Goal: Task Accomplishment & Management: Manage account settings

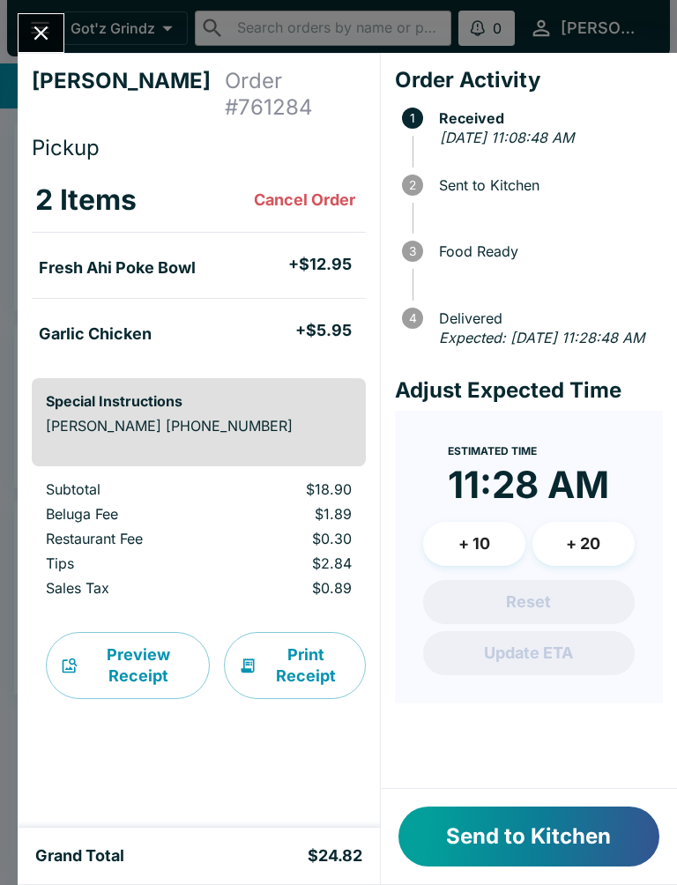
click at [551, 818] on button "Send to Kitchen" at bounding box center [528, 837] width 261 height 60
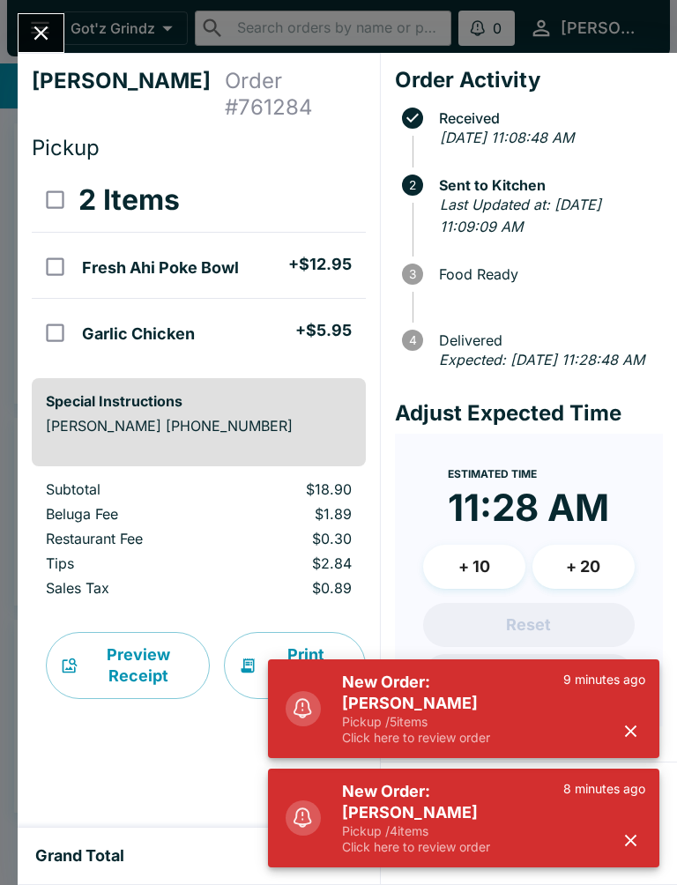
click at [54, 36] on button "Close" at bounding box center [41, 33] width 45 height 38
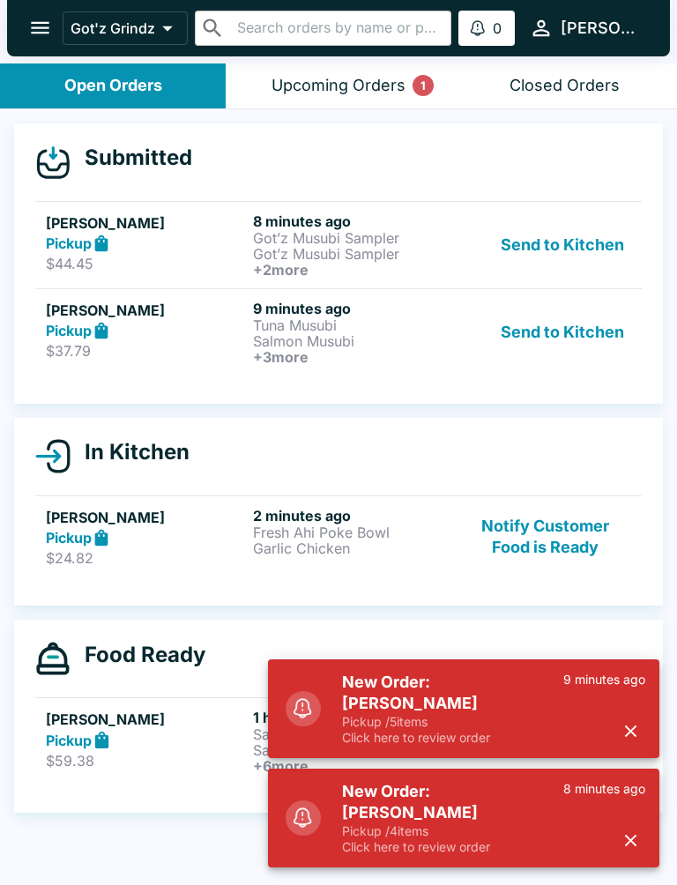
click at [285, 330] on p "Tuna Musubi" at bounding box center [353, 325] width 200 height 16
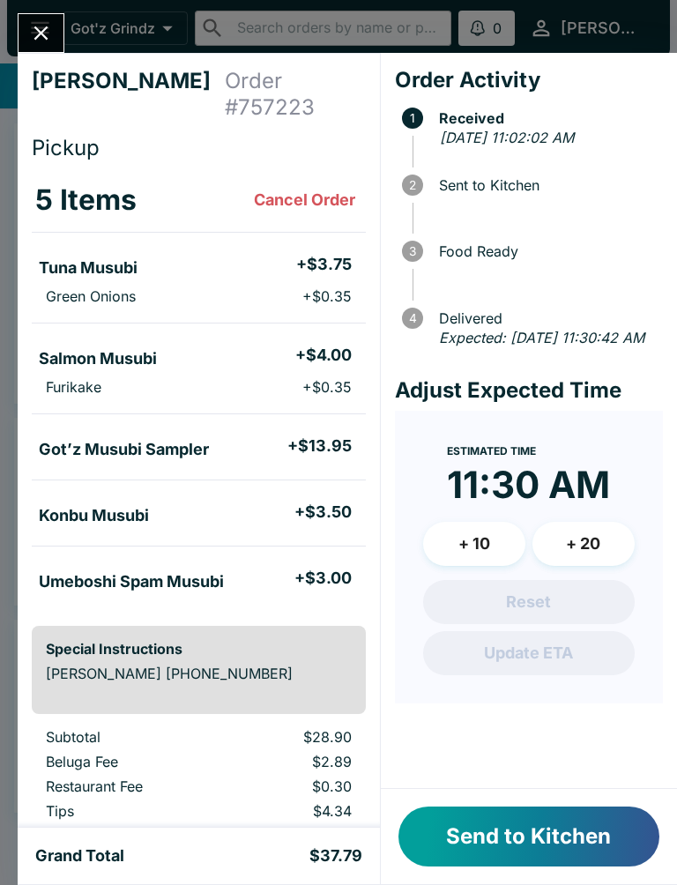
click at [43, 47] on button "Close" at bounding box center [41, 33] width 45 height 38
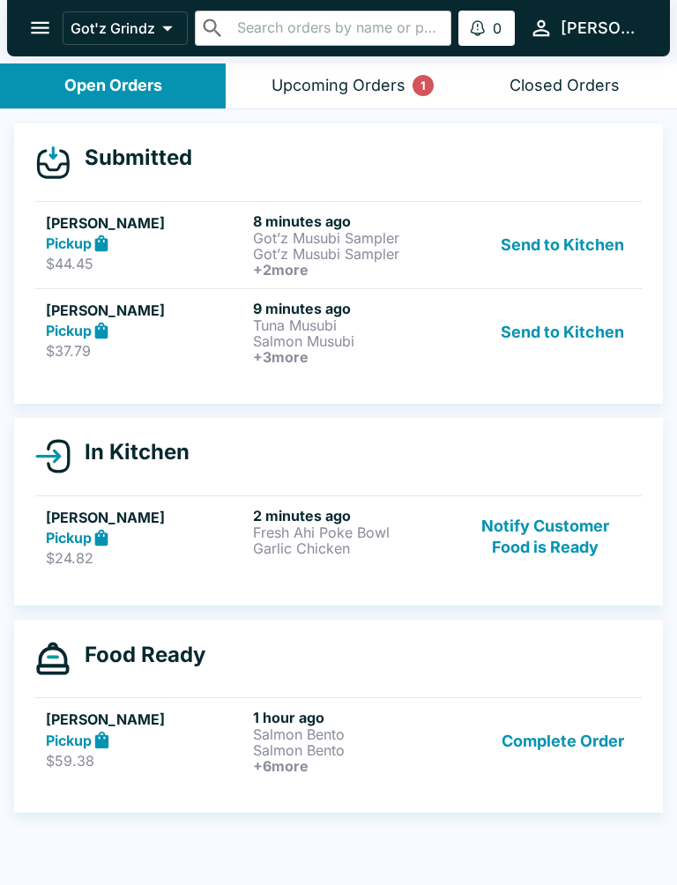
click at [346, 225] on h6 "8 minutes ago" at bounding box center [353, 221] width 200 height 18
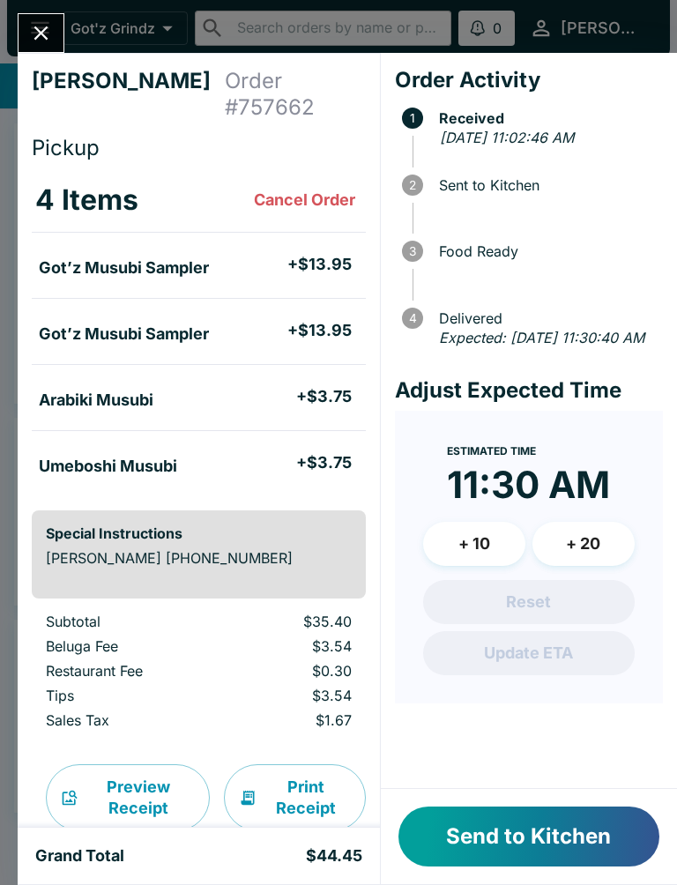
click at [553, 826] on button "Send to Kitchen" at bounding box center [528, 837] width 261 height 60
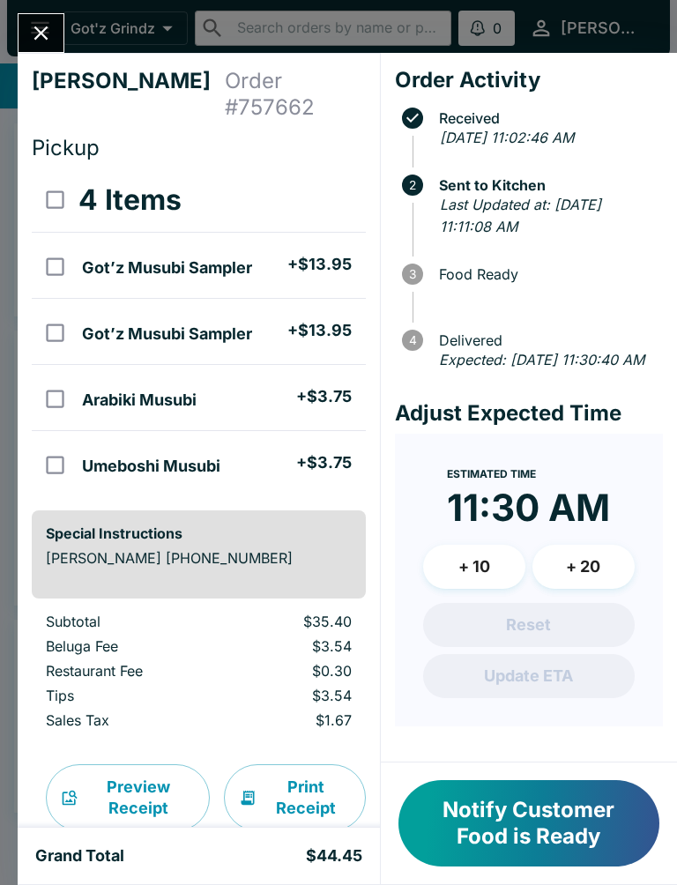
click at [33, 31] on icon "Close" at bounding box center [41, 33] width 24 height 24
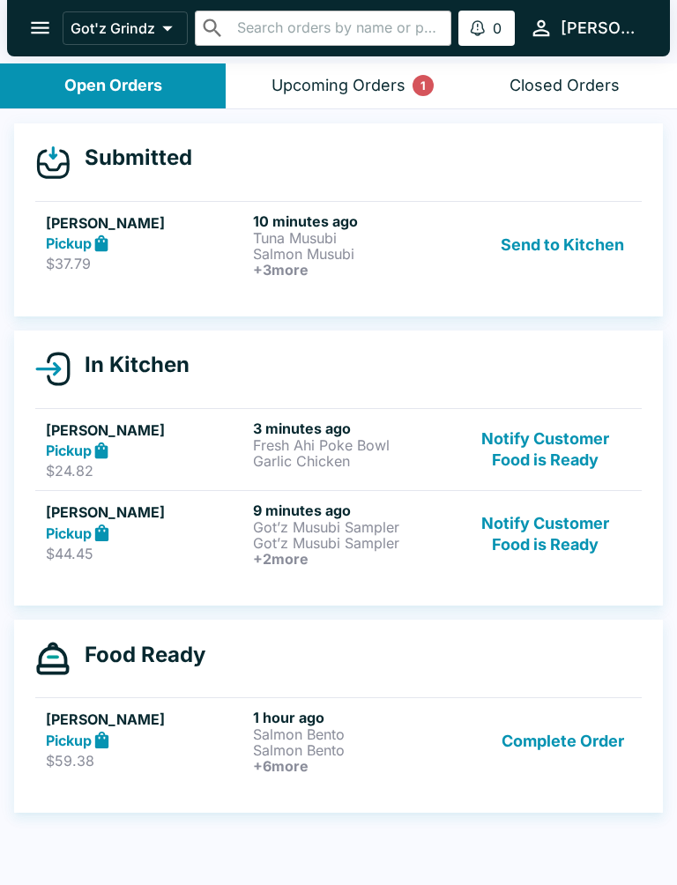
click at [357, 246] on p "Salmon Musubi" at bounding box center [353, 254] width 200 height 16
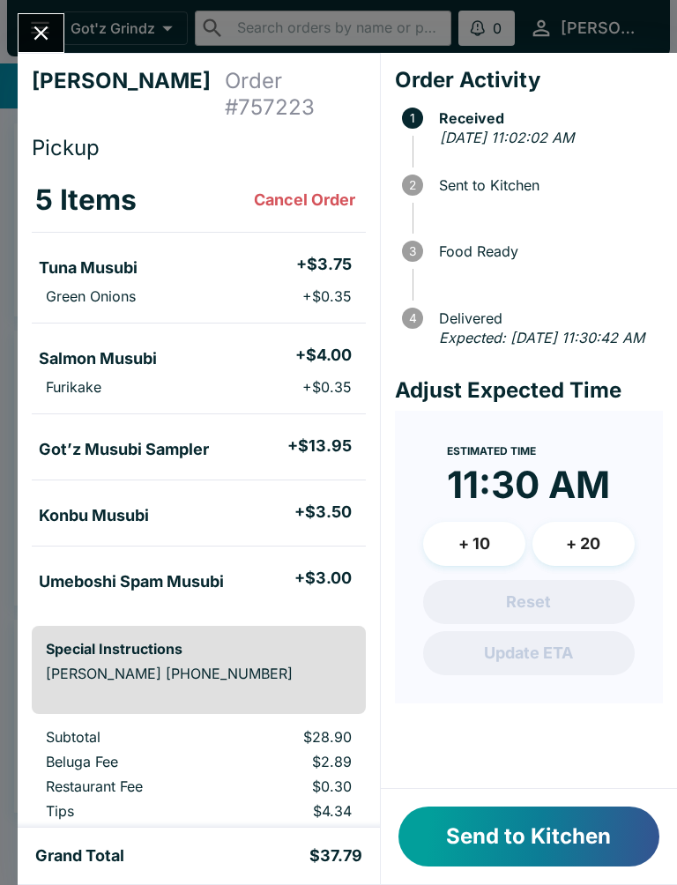
click at [565, 830] on button "Send to Kitchen" at bounding box center [528, 837] width 261 height 60
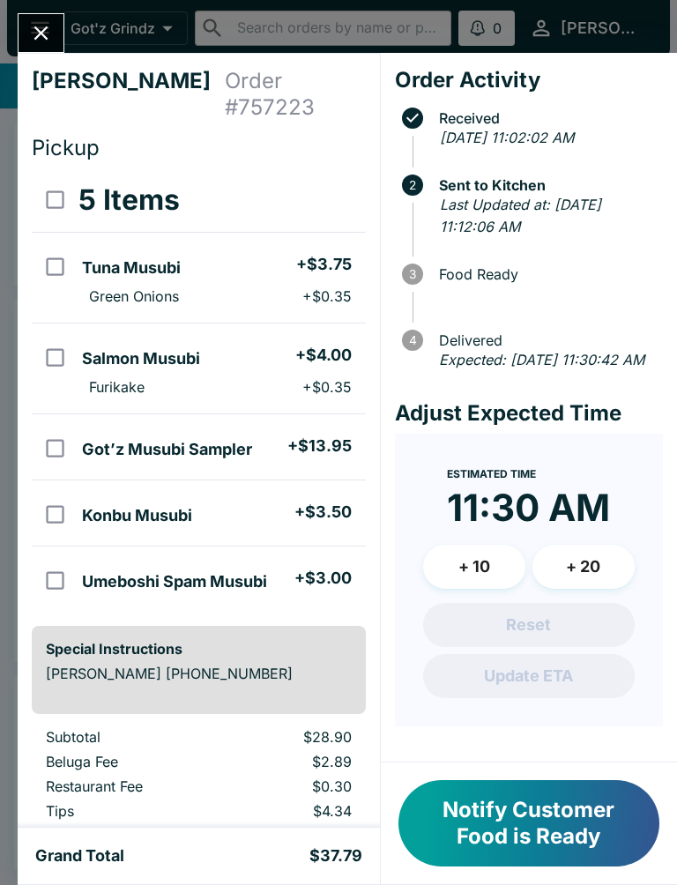
scroll to position [-1, 0]
click at [45, 38] on icon "Close" at bounding box center [41, 33] width 14 height 14
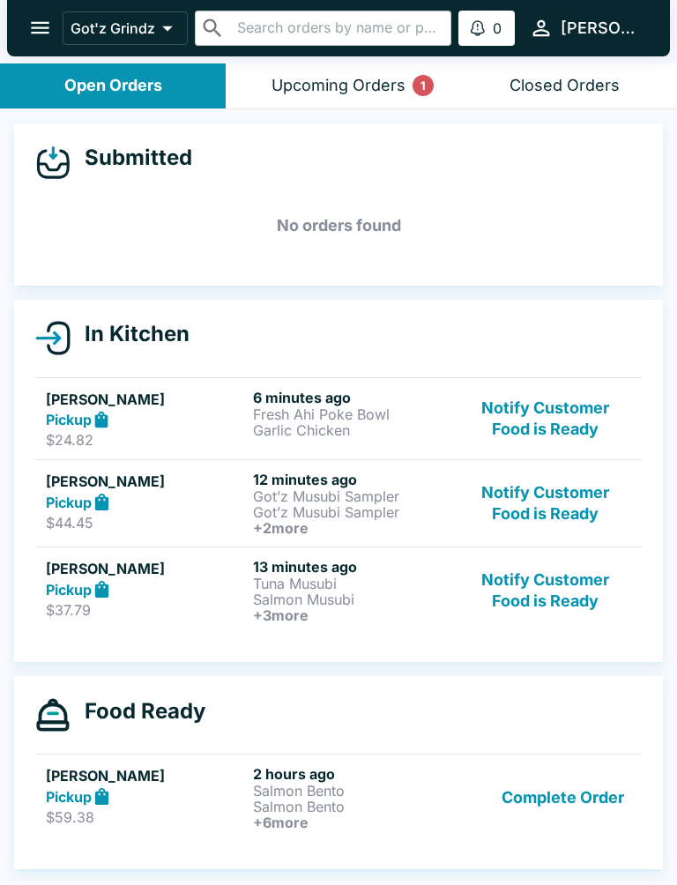
click at [342, 574] on h6 "13 minutes ago" at bounding box center [353, 567] width 200 height 18
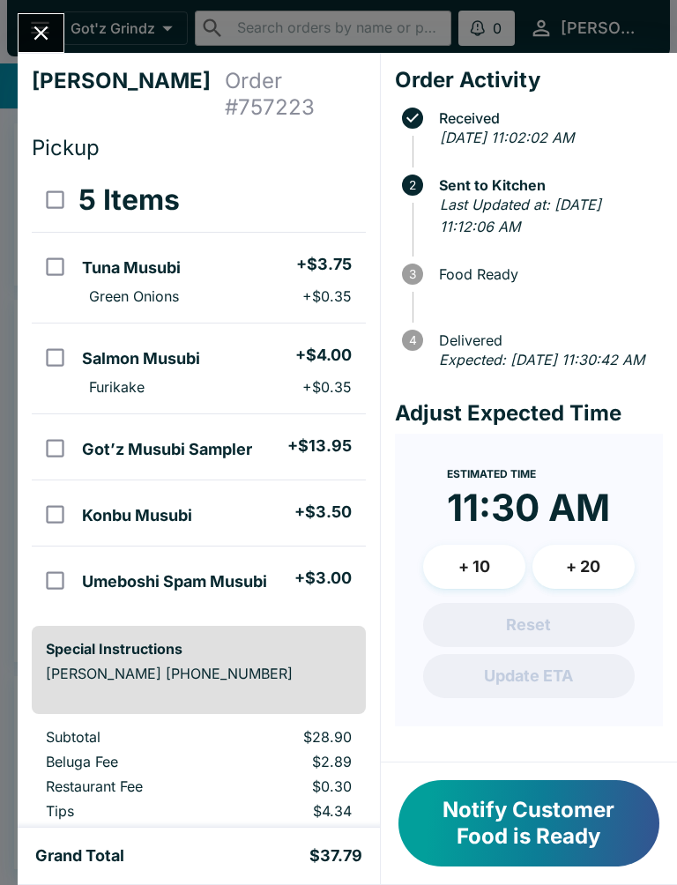
click at [39, 32] on icon "Close" at bounding box center [41, 33] width 14 height 14
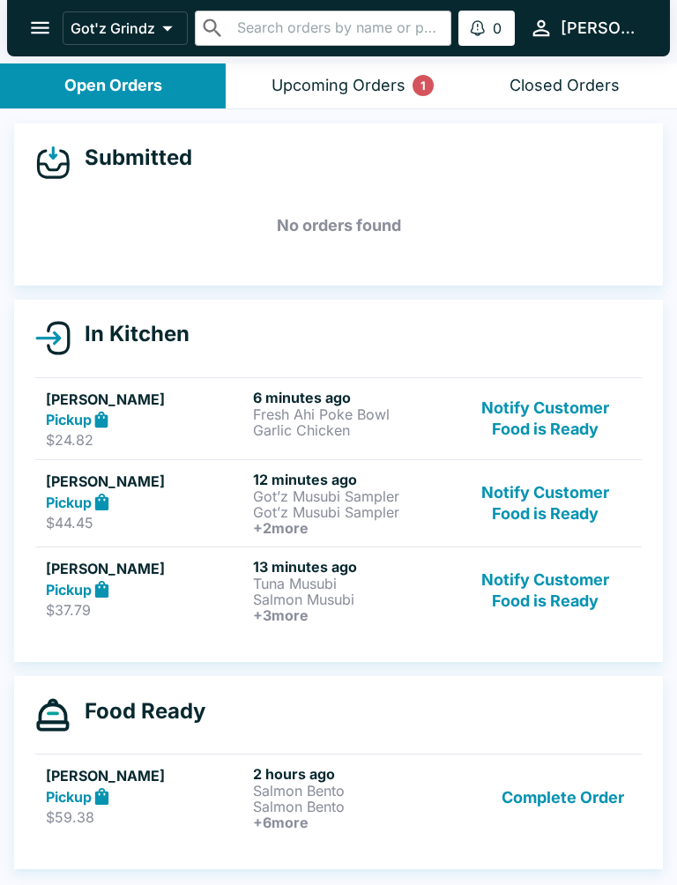
click at [211, 488] on h5 "[PERSON_NAME]" at bounding box center [146, 481] width 200 height 21
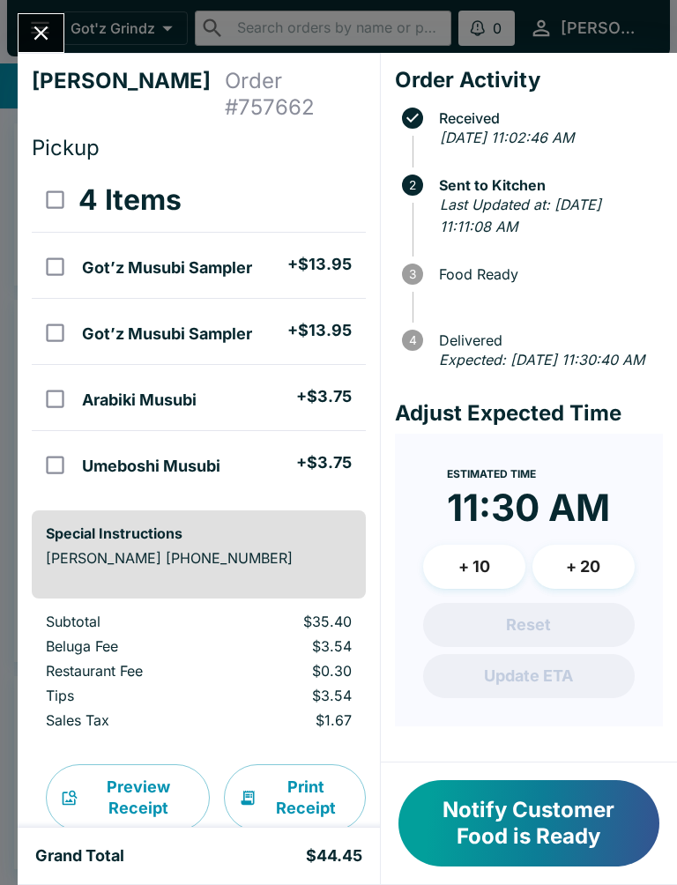
click at [42, 34] on icon "Close" at bounding box center [41, 33] width 14 height 14
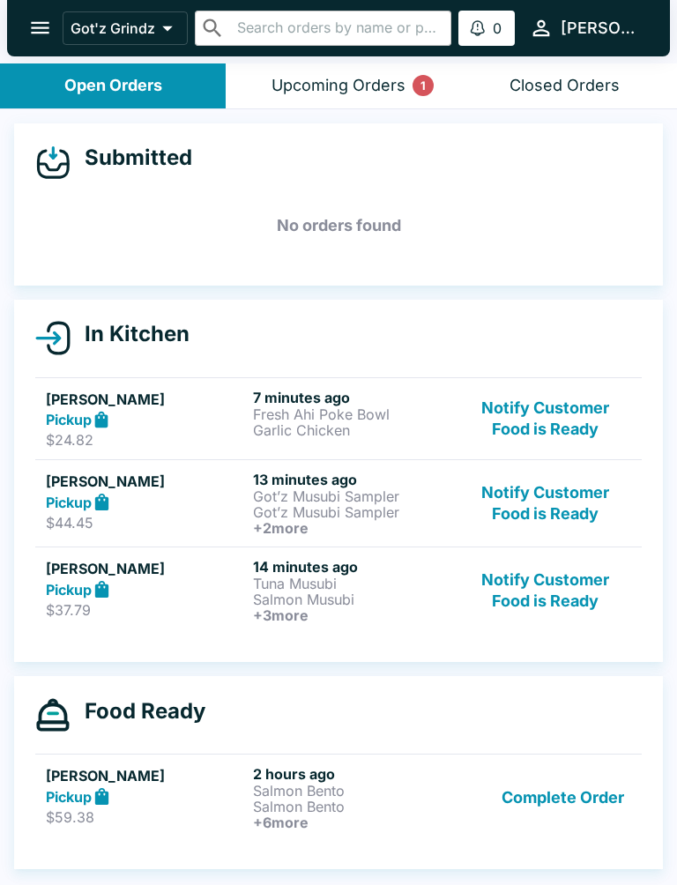
click at [219, 408] on h5 "[PERSON_NAME]" at bounding box center [146, 399] width 200 height 21
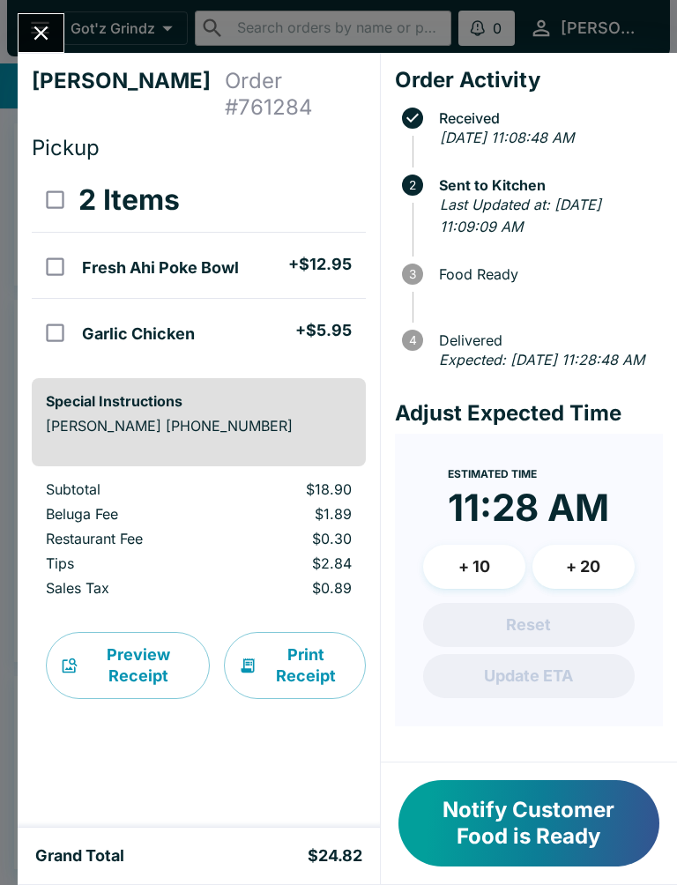
click at [48, 38] on icon "Close" at bounding box center [41, 33] width 24 height 24
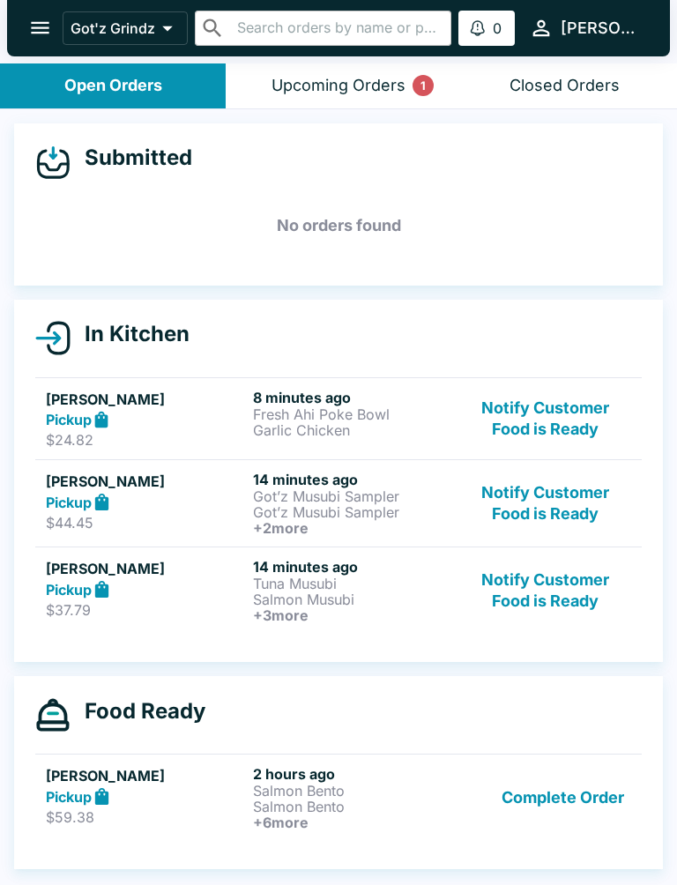
click at [295, 80] on div "Upcoming Orders 1" at bounding box center [339, 86] width 134 height 20
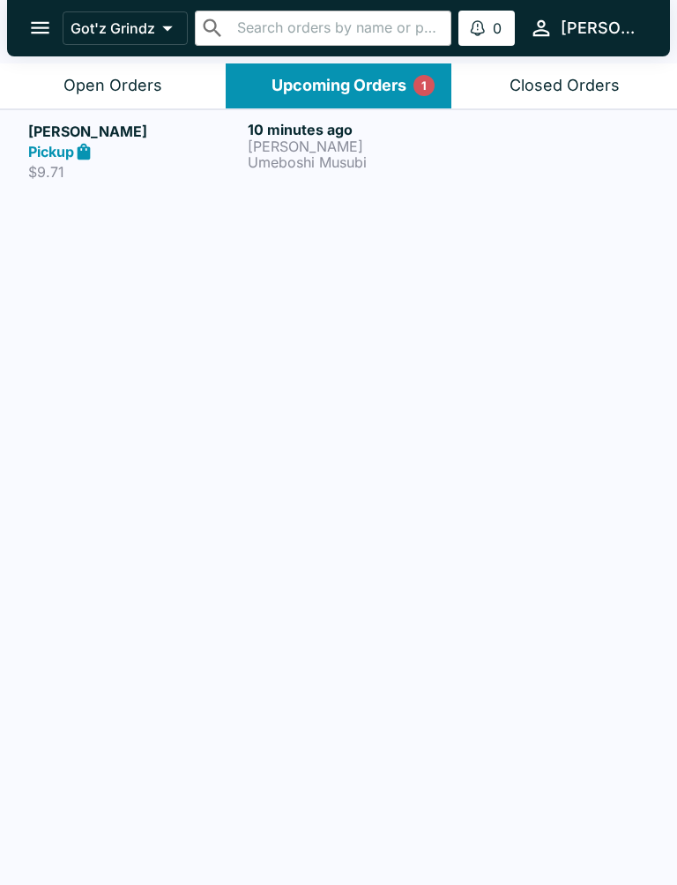
click at [75, 84] on div "Open Orders" at bounding box center [112, 86] width 99 height 20
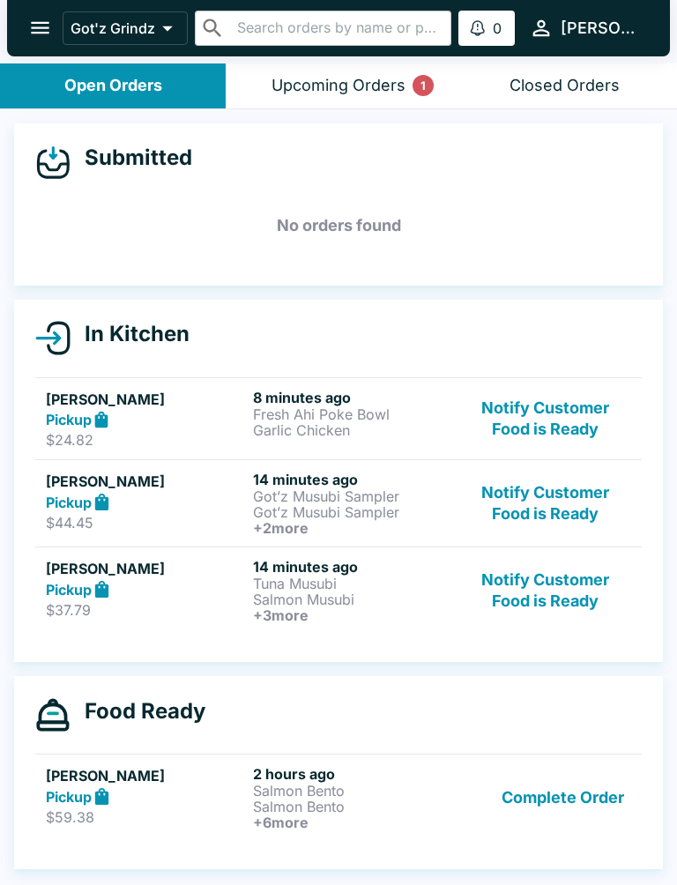
click at [33, 30] on icon "open drawer" at bounding box center [40, 28] width 24 height 24
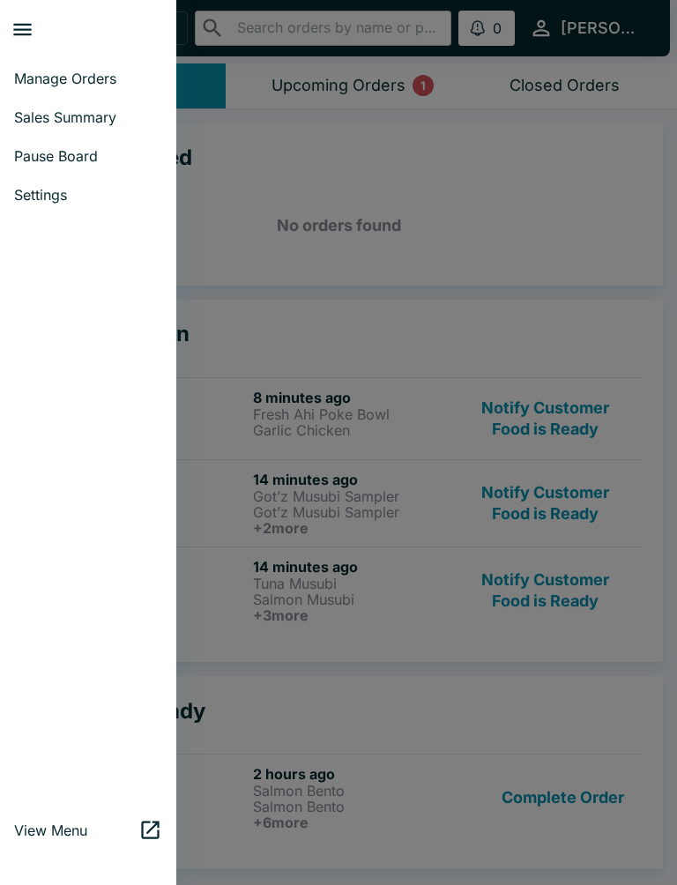
click at [38, 70] on span "Manage Orders" at bounding box center [88, 79] width 148 height 18
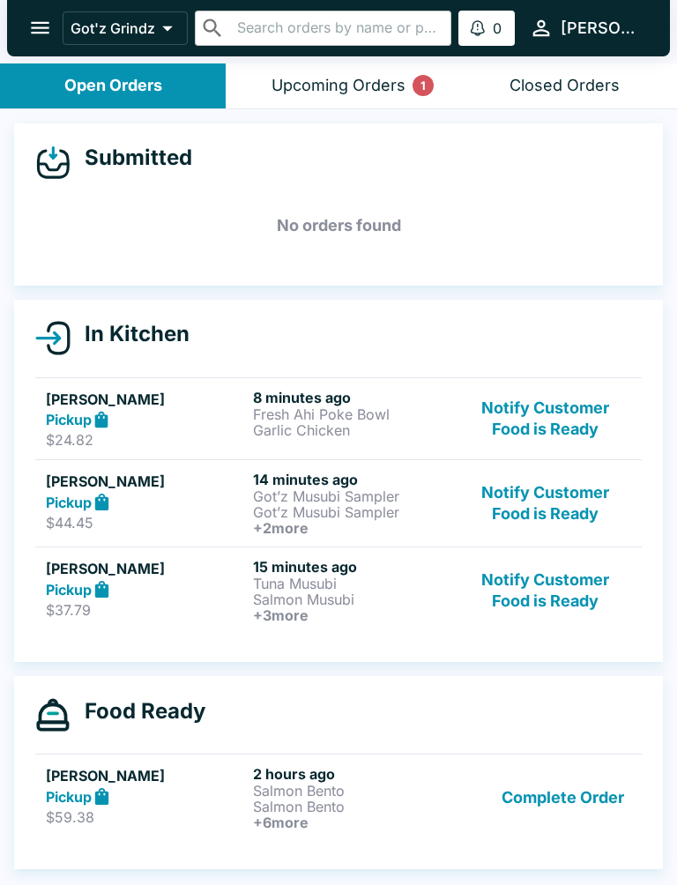
click at [36, 26] on icon "open drawer" at bounding box center [40, 28] width 24 height 24
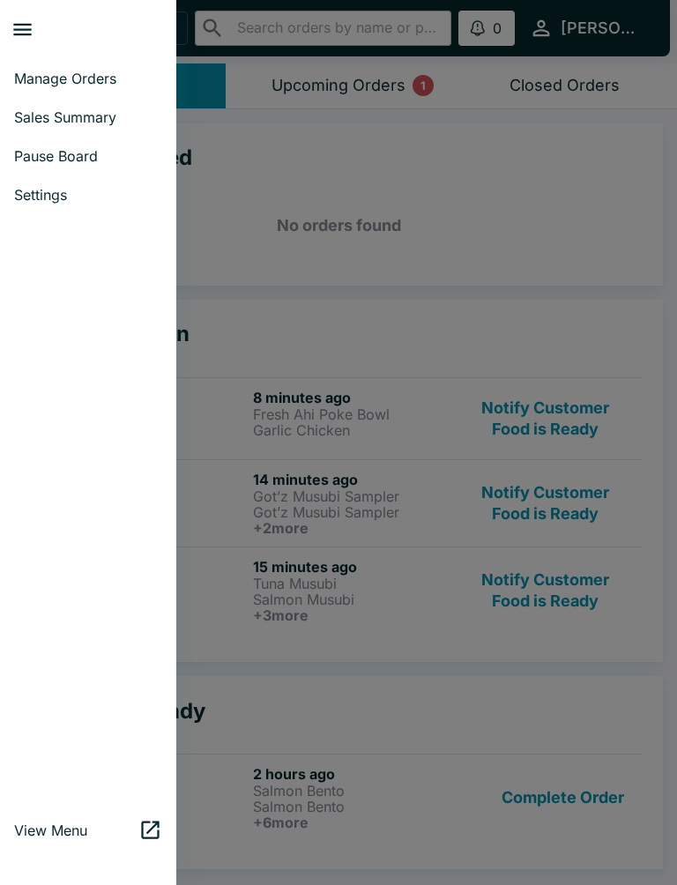
click at [36, 195] on span "Settings" at bounding box center [88, 195] width 148 height 18
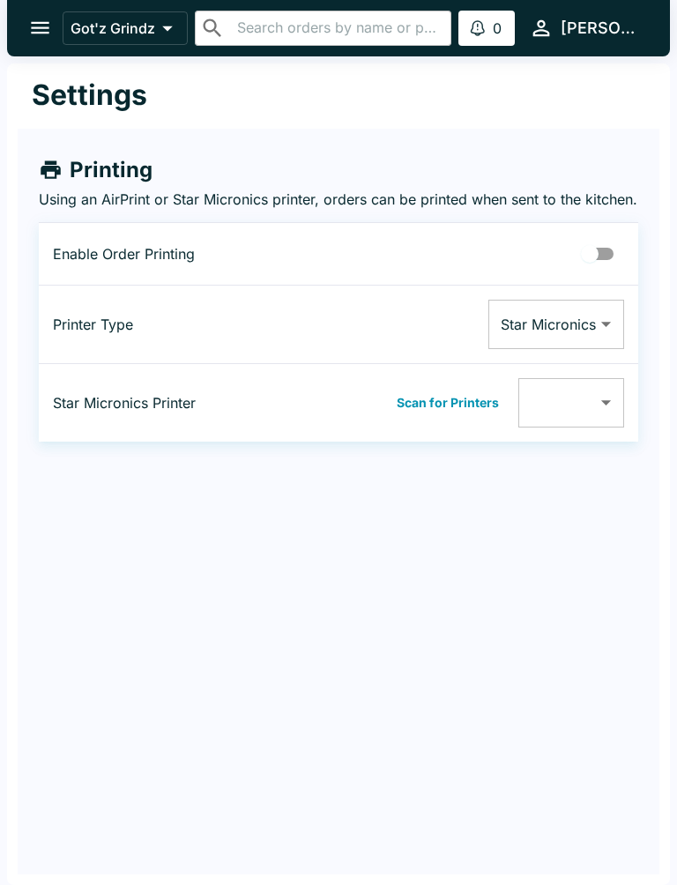
click at [29, 16] on icon "open drawer" at bounding box center [40, 28] width 24 height 24
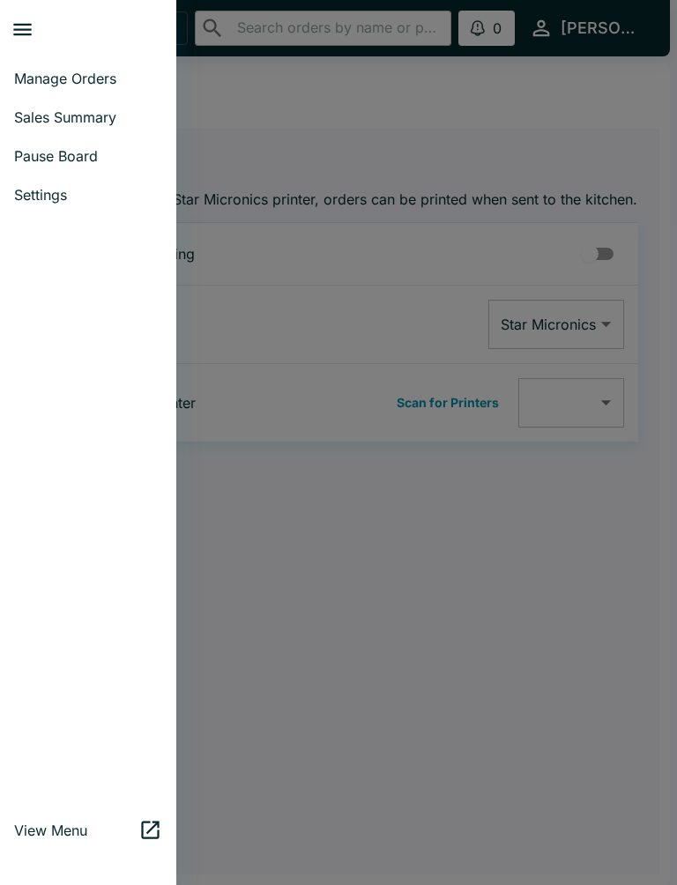
click at [59, 848] on link "View Menu" at bounding box center [88, 830] width 176 height 39
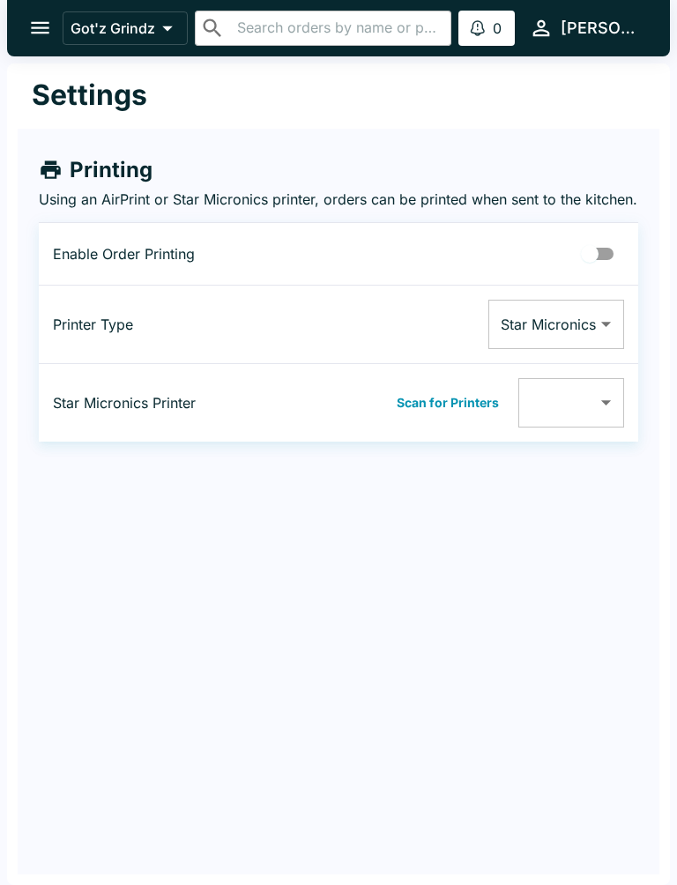
click at [24, 25] on button "open drawer" at bounding box center [40, 27] width 45 height 45
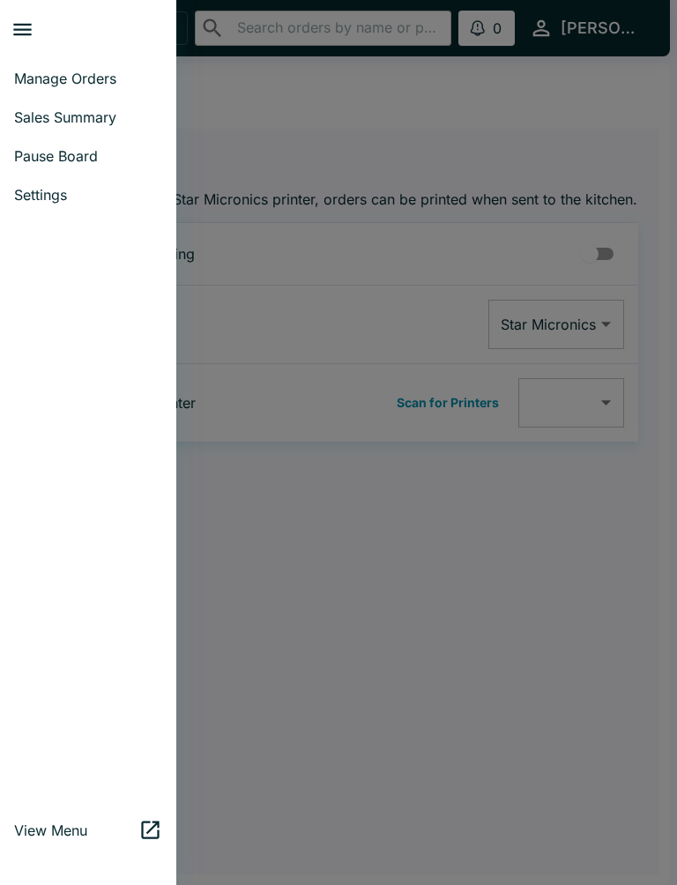
click at [72, 72] on span "Manage Orders" at bounding box center [88, 79] width 148 height 18
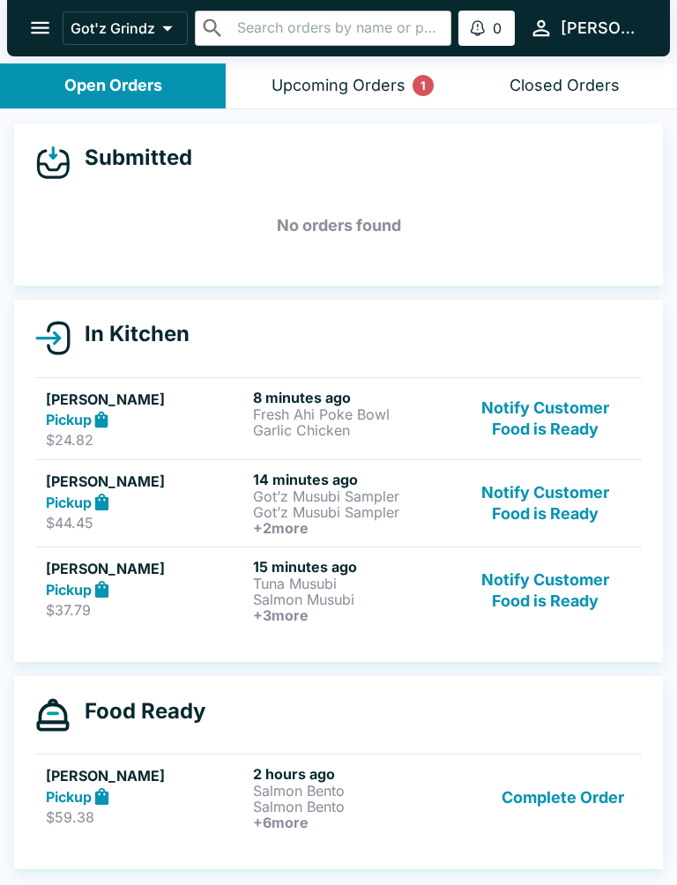
click at [285, 414] on p "Fresh Ahi Poke Bowl" at bounding box center [353, 414] width 200 height 16
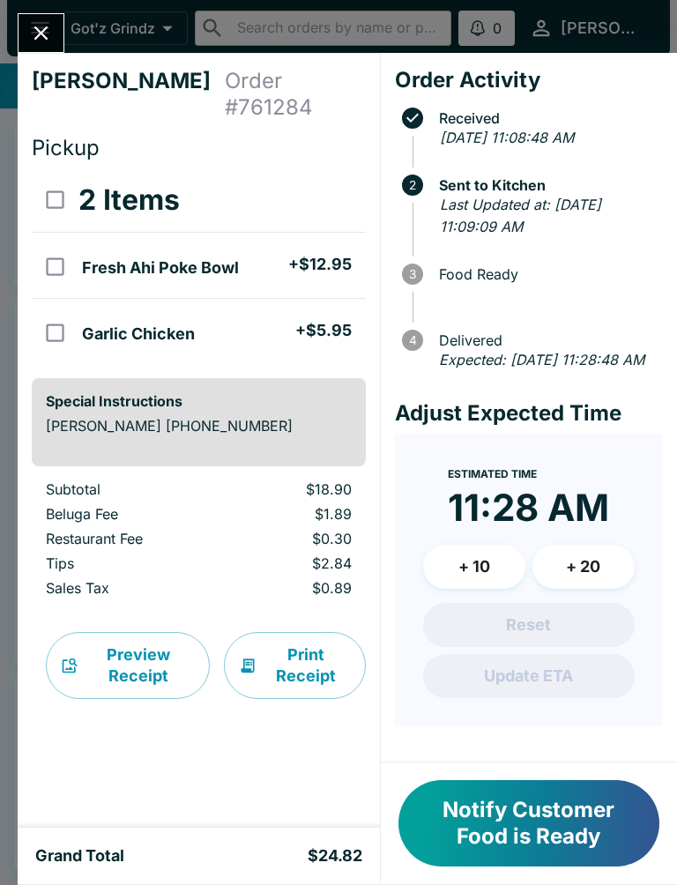
click at [59, 33] on button "Close" at bounding box center [41, 33] width 45 height 38
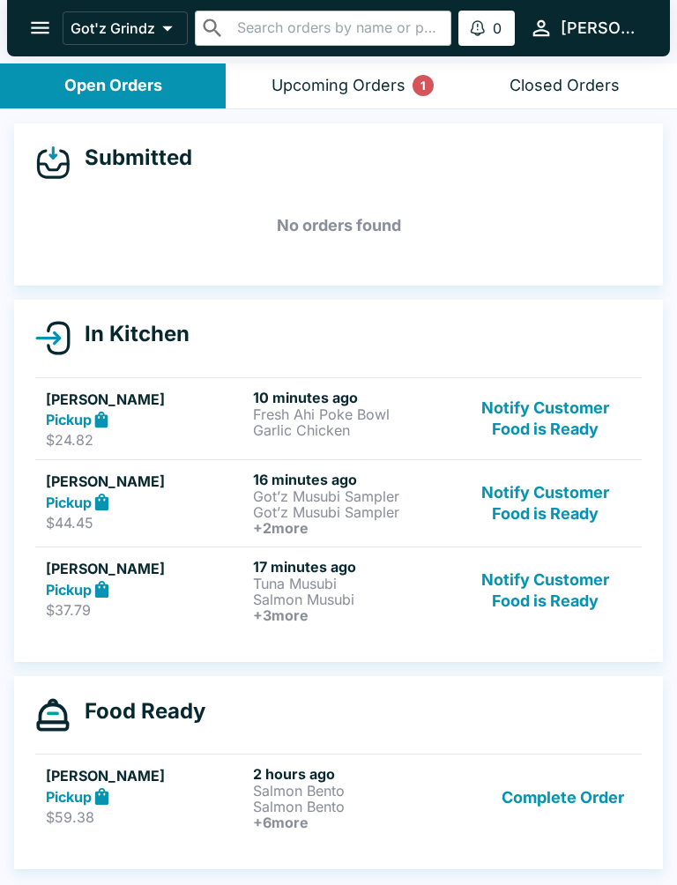
click at [584, 793] on button "Complete Order" at bounding box center [563, 797] width 137 height 65
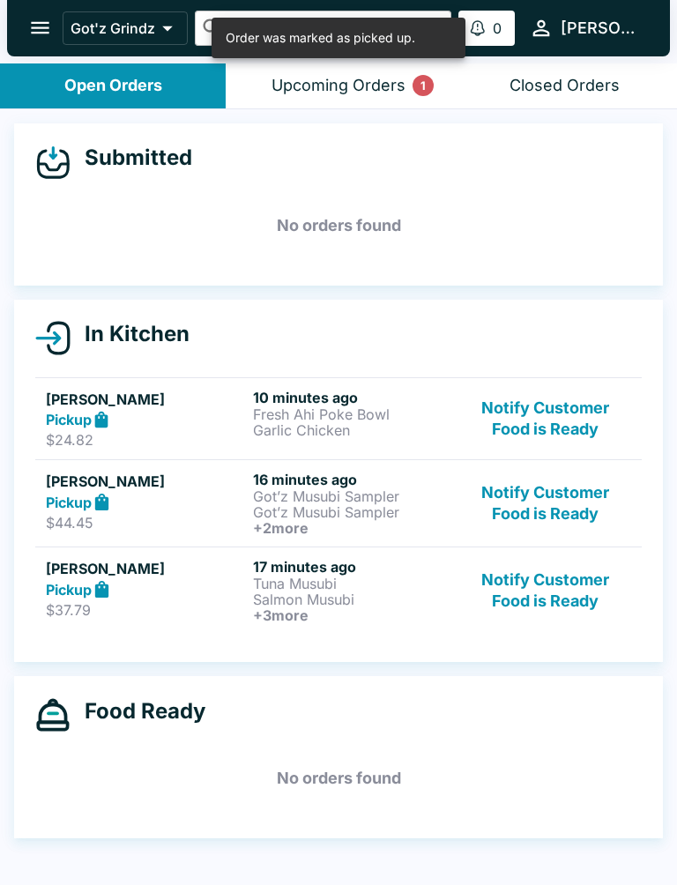
click at [191, 601] on p "$37.79" at bounding box center [146, 610] width 200 height 18
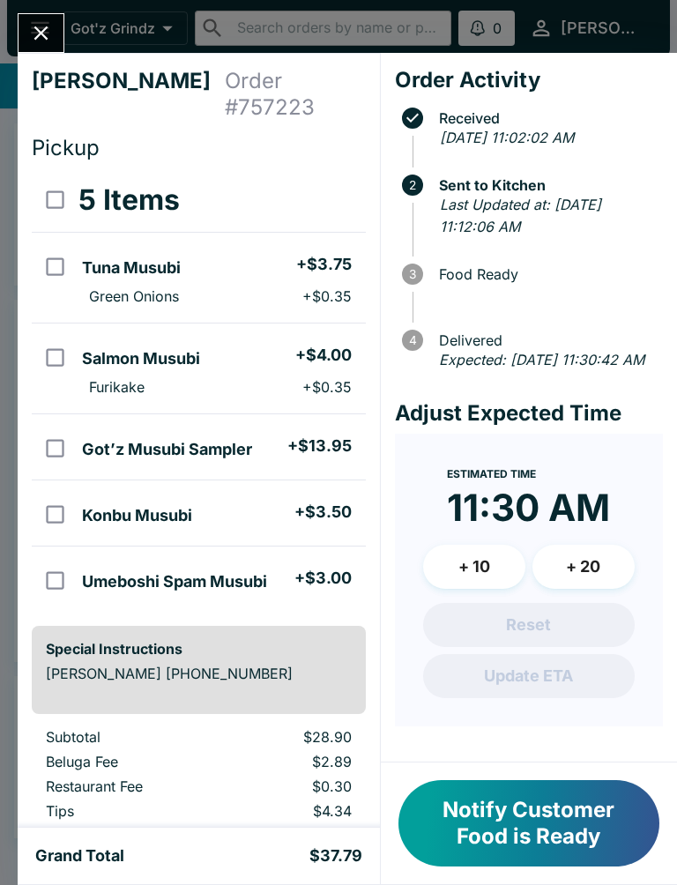
click at [47, 40] on icon "Close" at bounding box center [41, 33] width 14 height 14
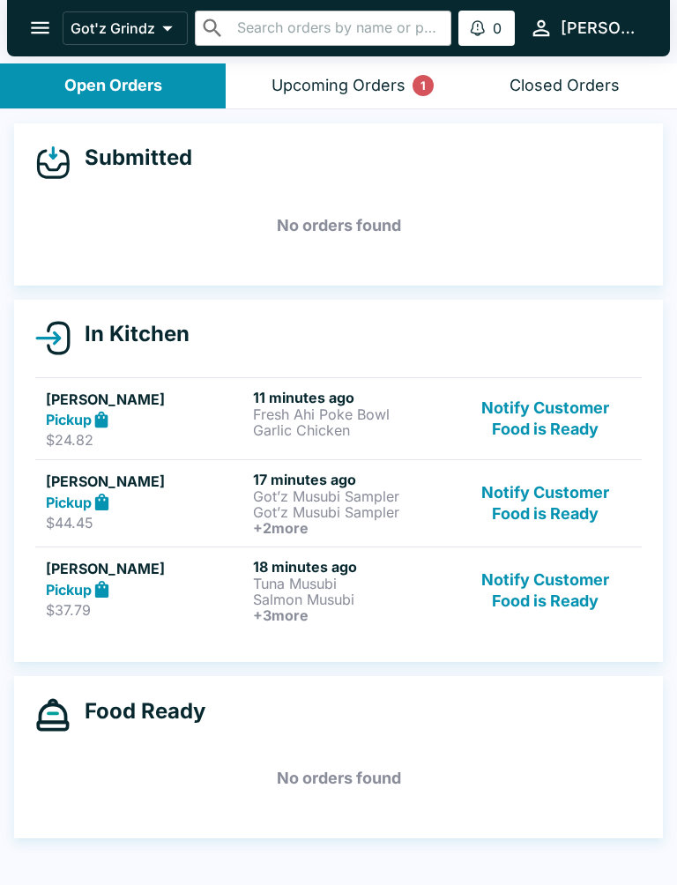
click at [331, 504] on p "Got’z Musubi Sampler" at bounding box center [353, 512] width 200 height 16
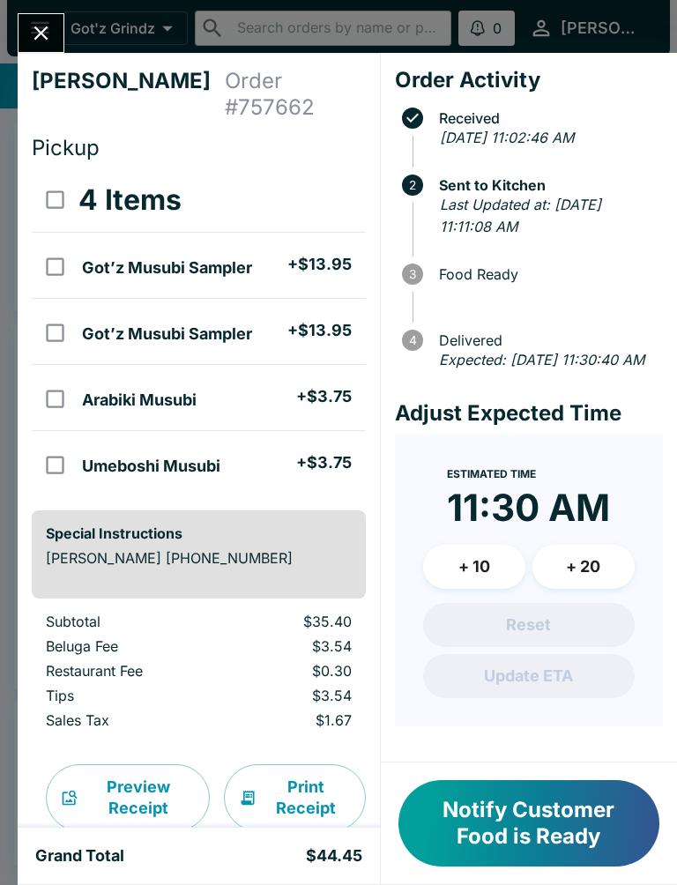
click at [53, 48] on button "Close" at bounding box center [41, 33] width 45 height 38
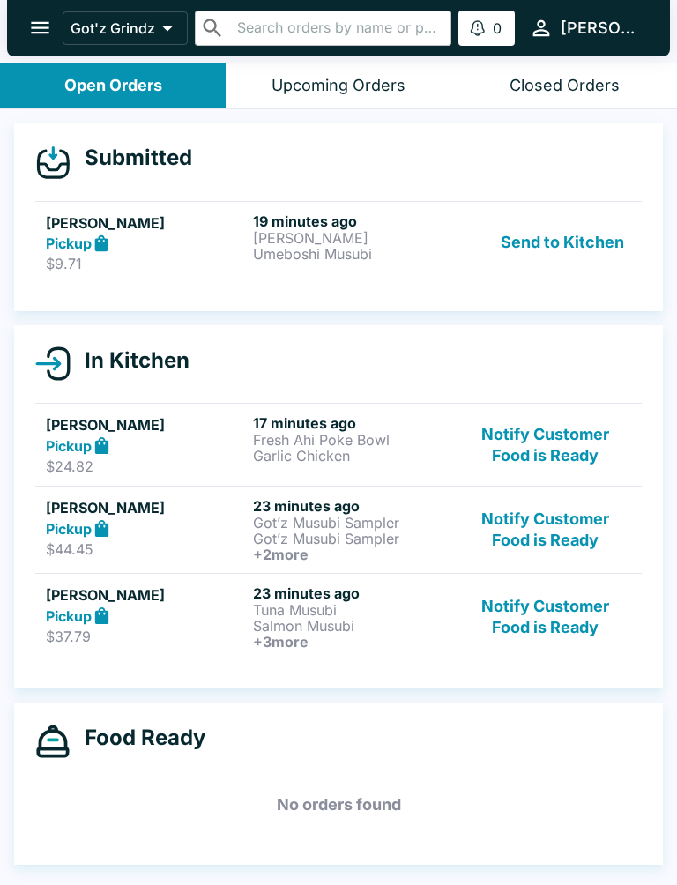
click at [408, 235] on p "[PERSON_NAME]" at bounding box center [353, 238] width 200 height 16
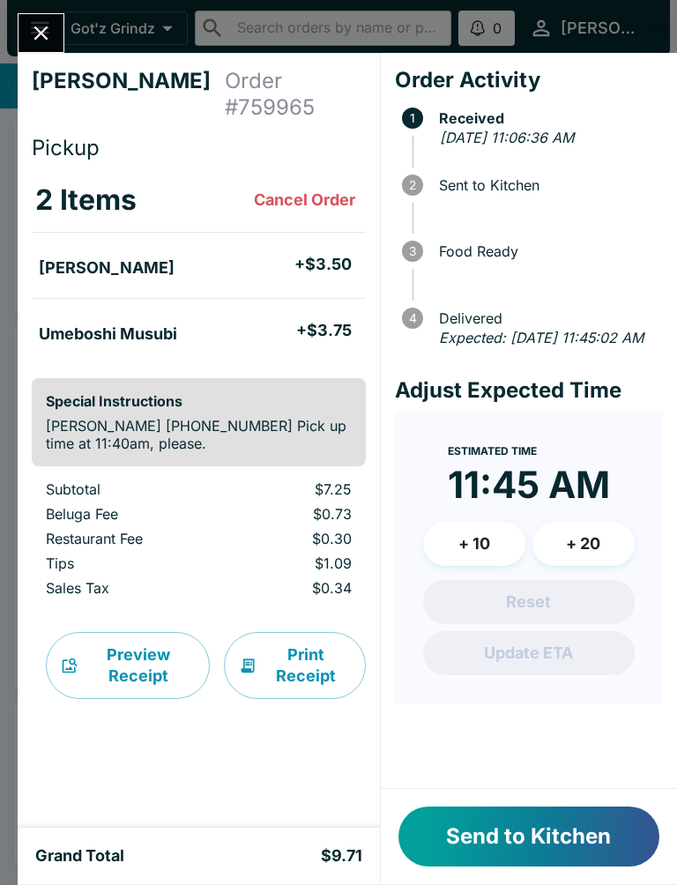
click at [537, 837] on button "Send to Kitchen" at bounding box center [528, 837] width 261 height 60
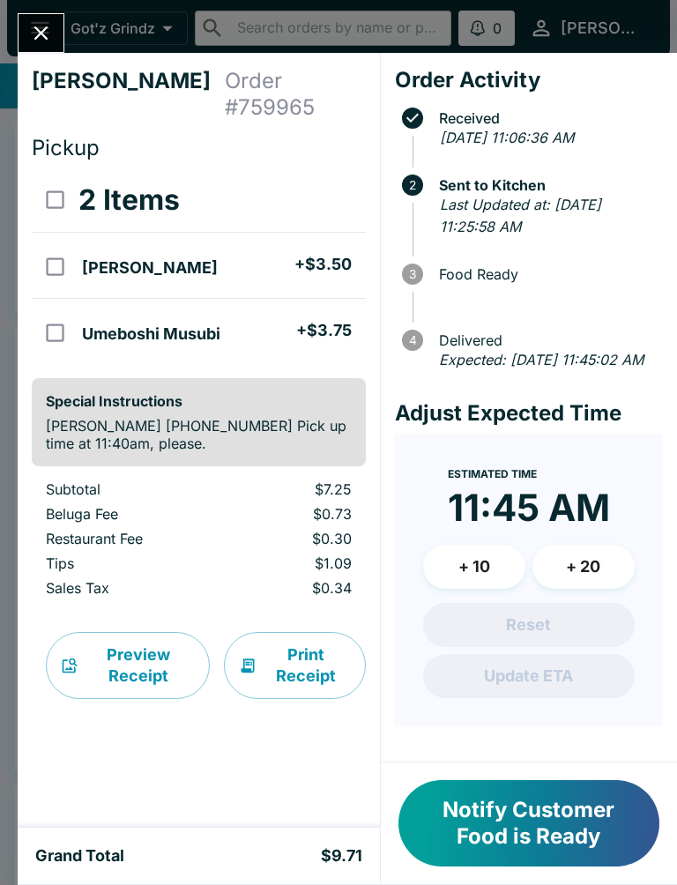
click at [16, 23] on div "[PERSON_NAME] Order # 759965 Pickup 2 Items [PERSON_NAME] + $3.50 Umeboshi Musu…" at bounding box center [338, 442] width 677 height 885
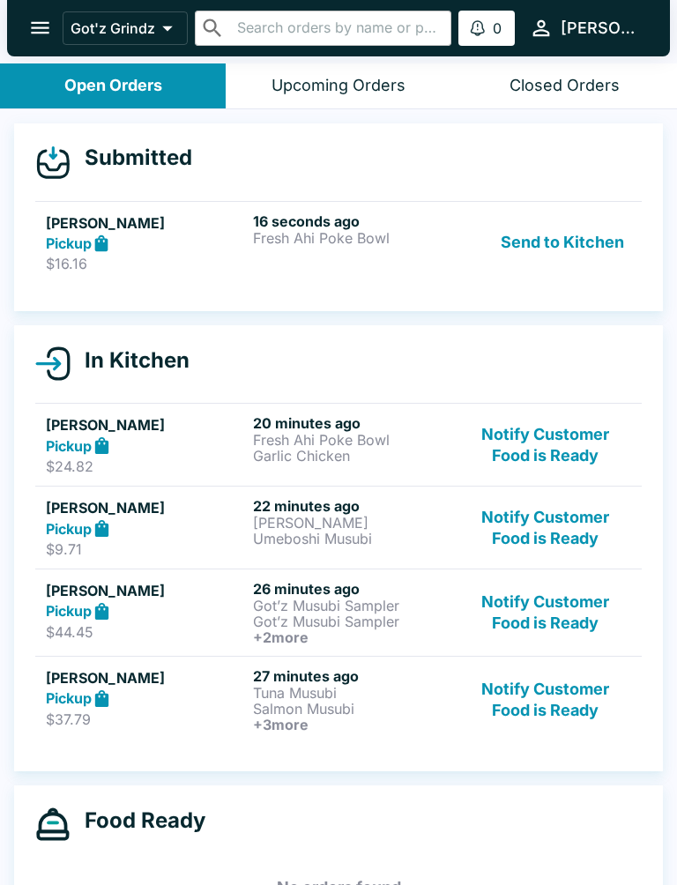
click at [249, 234] on div "[PERSON_NAME] Pickup $16.16 16 seconds ago Fresh Ahi Poke Bowl Send to Kitchen" at bounding box center [338, 242] width 585 height 61
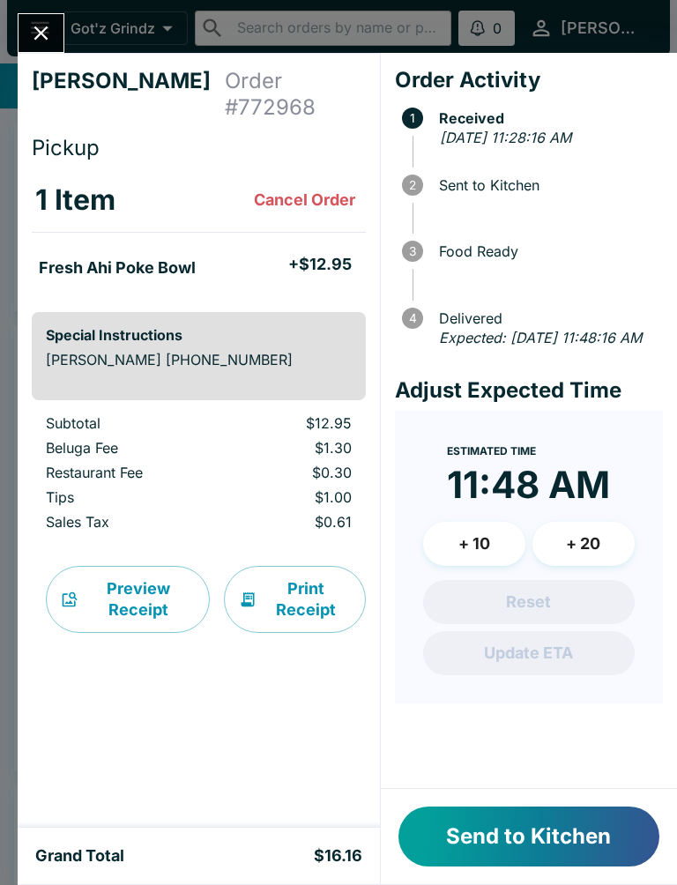
click at [551, 836] on button "Send to Kitchen" at bounding box center [528, 837] width 261 height 60
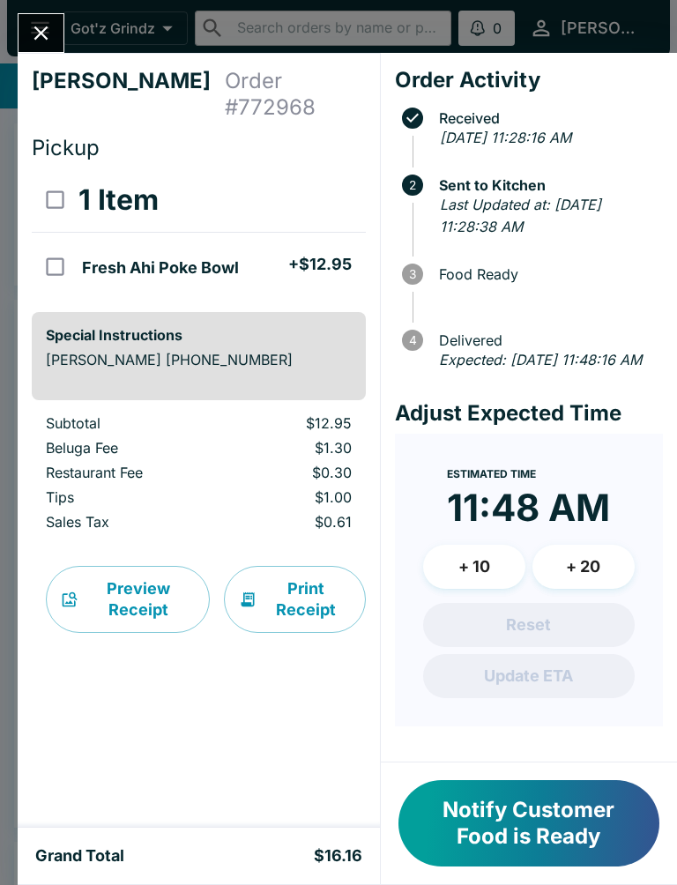
click at [49, 42] on icon "Close" at bounding box center [41, 33] width 24 height 24
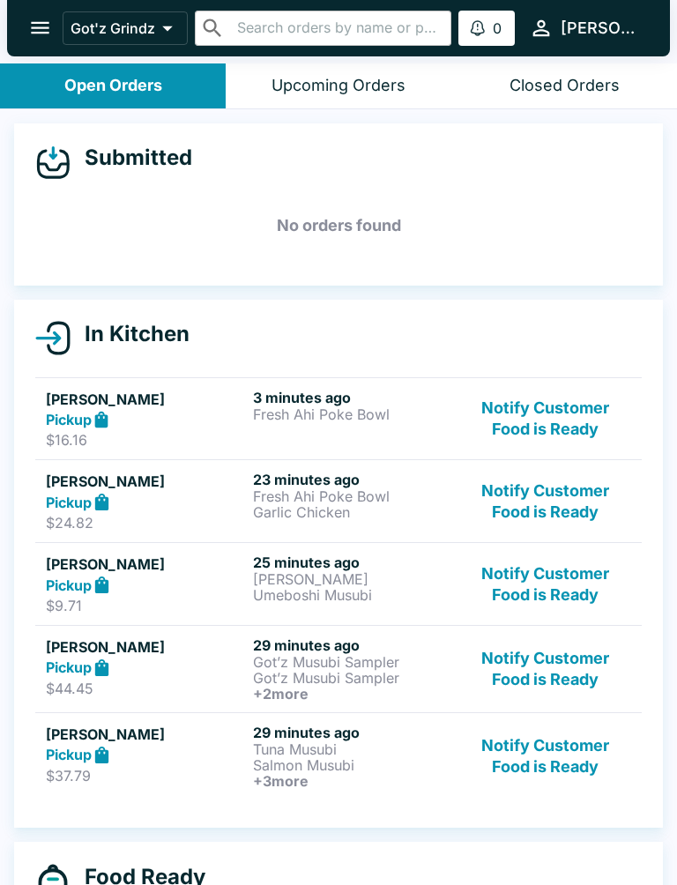
click at [393, 750] on p "Tuna Musubi" at bounding box center [353, 749] width 200 height 16
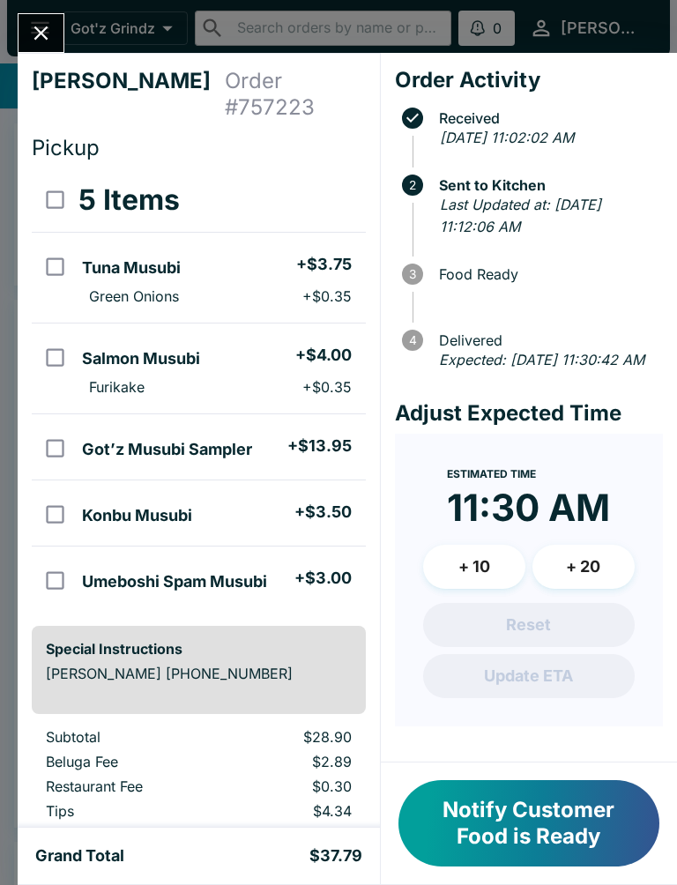
click at [548, 830] on button "Notify Customer Food is Ready" at bounding box center [528, 823] width 261 height 86
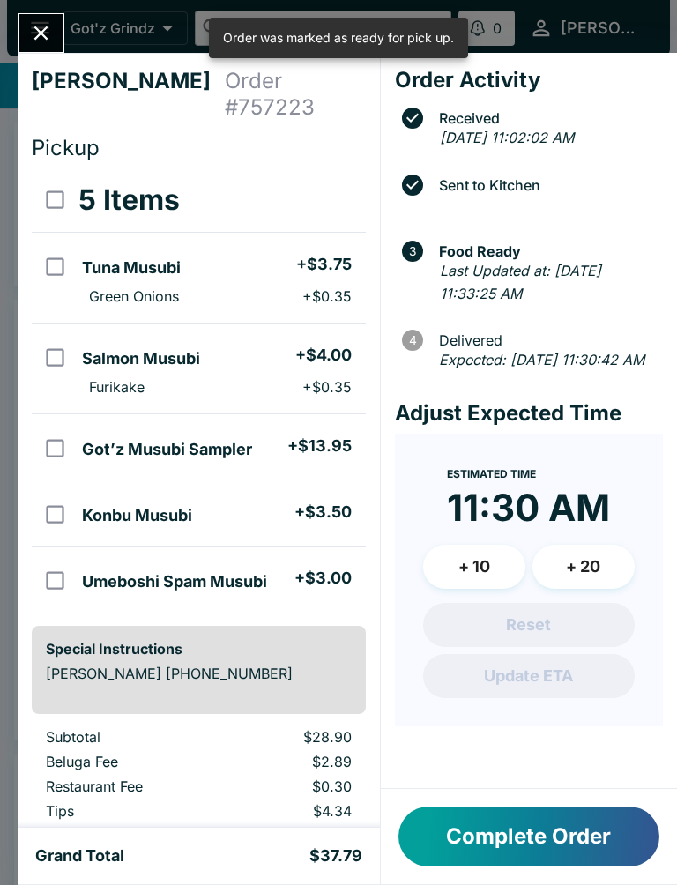
click at [54, 33] on button "Close" at bounding box center [41, 33] width 45 height 38
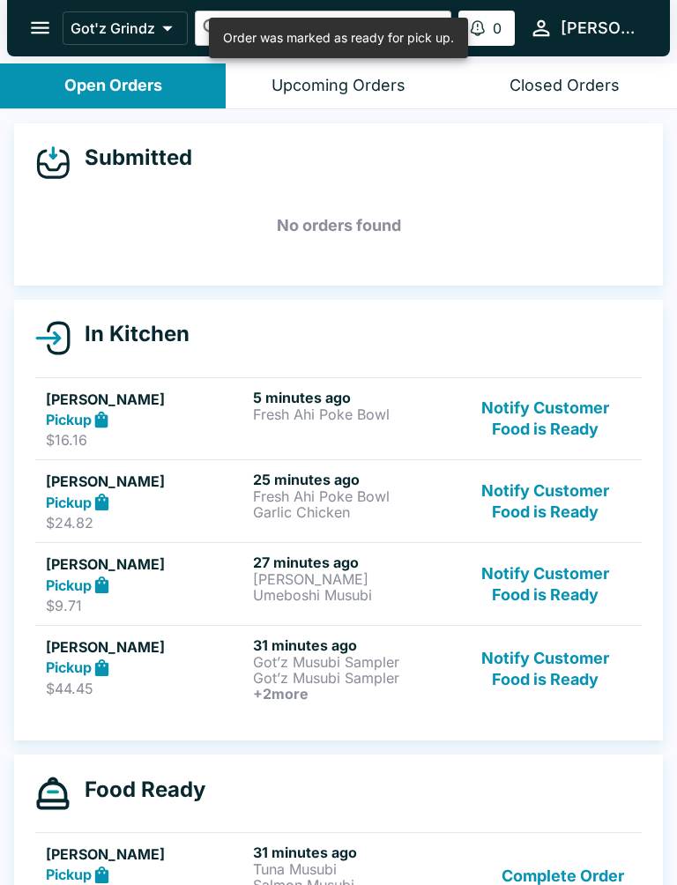
click at [233, 674] on div "Pickup" at bounding box center [146, 668] width 200 height 20
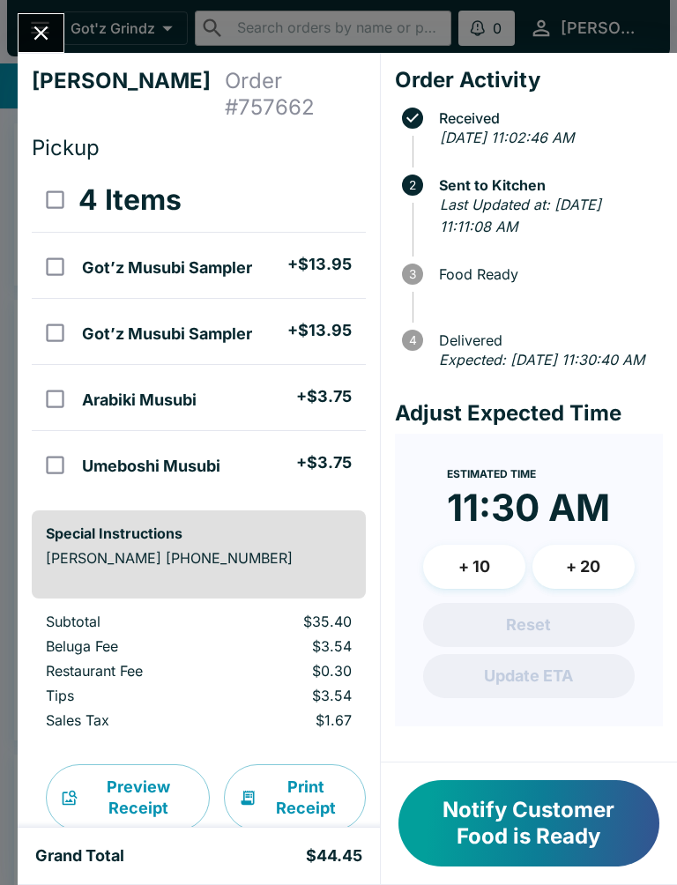
click at [55, 39] on button "Close" at bounding box center [41, 33] width 45 height 38
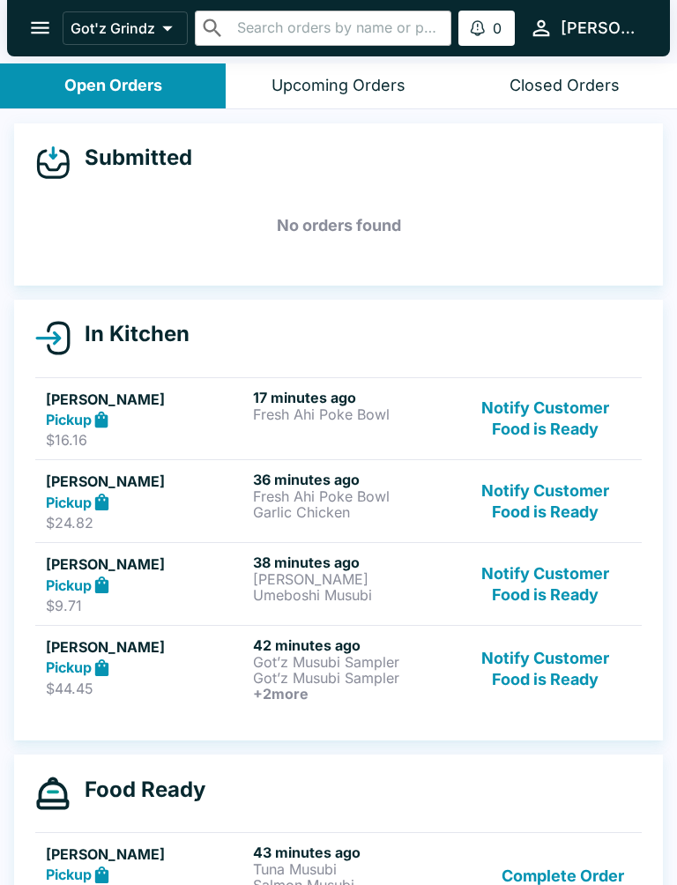
click at [212, 580] on div "Pickup" at bounding box center [146, 585] width 200 height 20
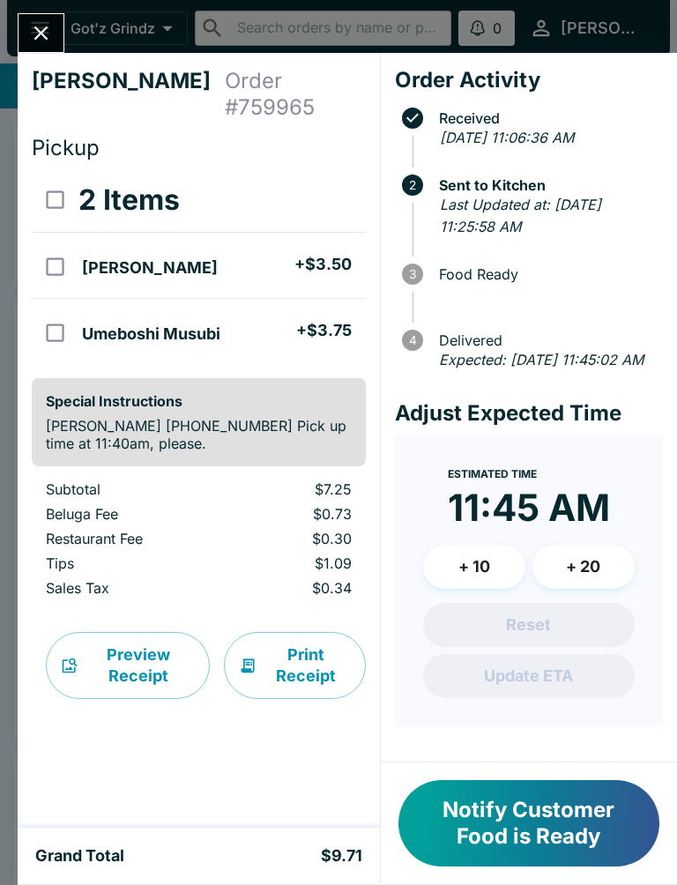
click at [606, 822] on button "Notify Customer Food is Ready" at bounding box center [528, 823] width 261 height 86
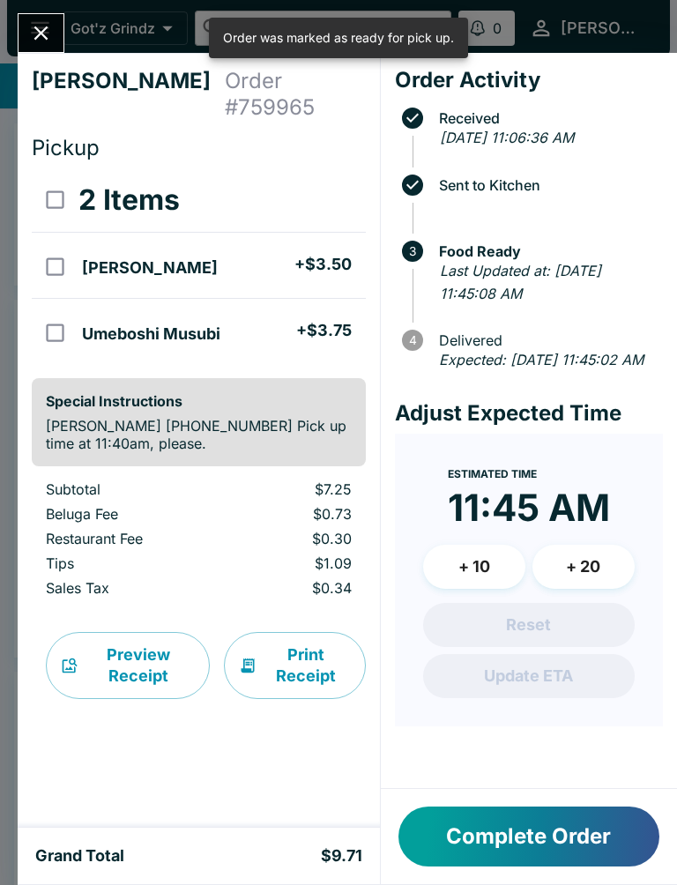
click at [582, 849] on button "Complete Order" at bounding box center [528, 837] width 261 height 60
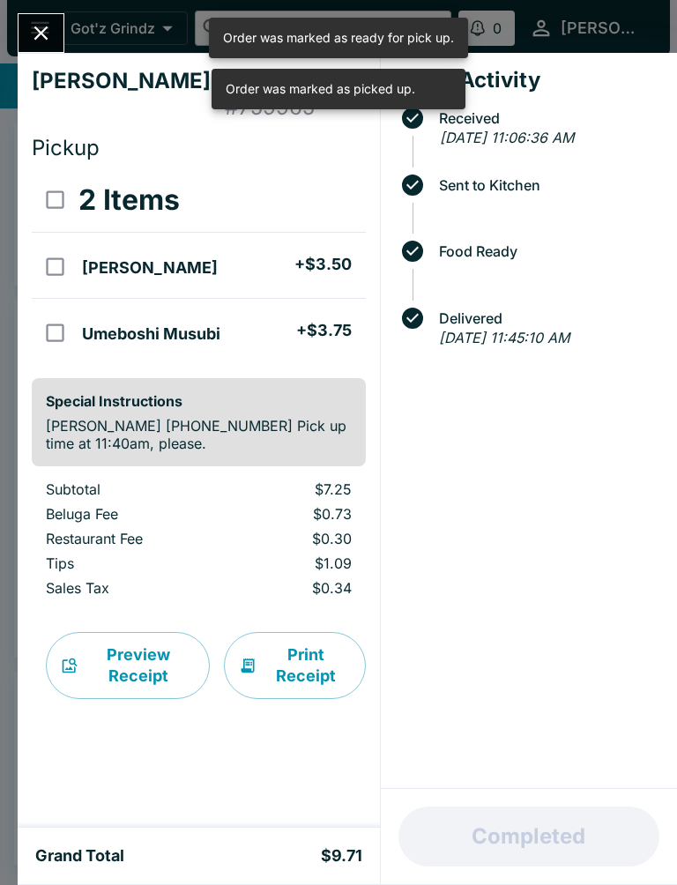
click at [42, 38] on icon "Close" at bounding box center [41, 33] width 24 height 24
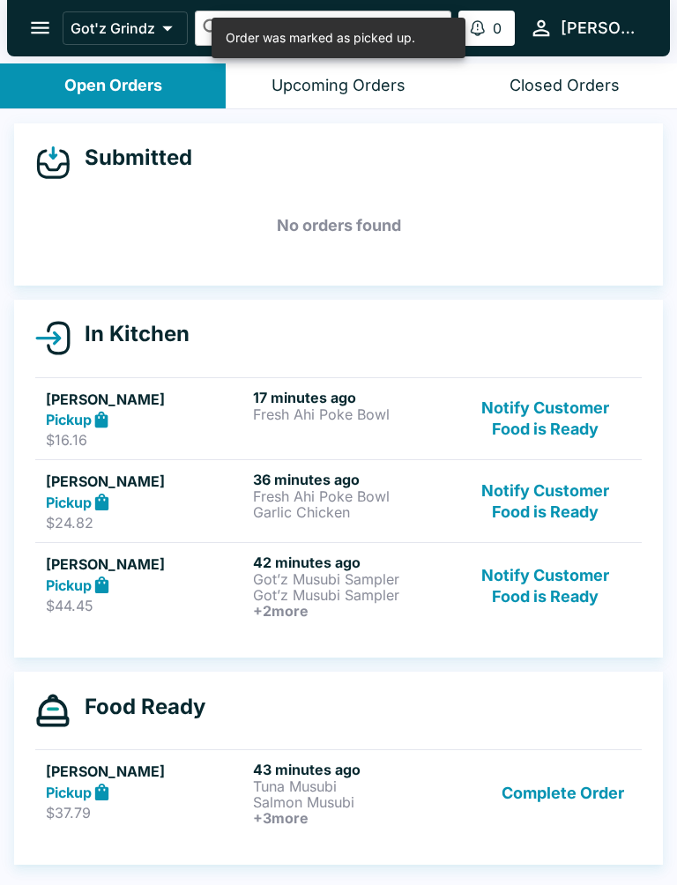
click at [254, 419] on p "Fresh Ahi Poke Bowl" at bounding box center [353, 414] width 200 height 16
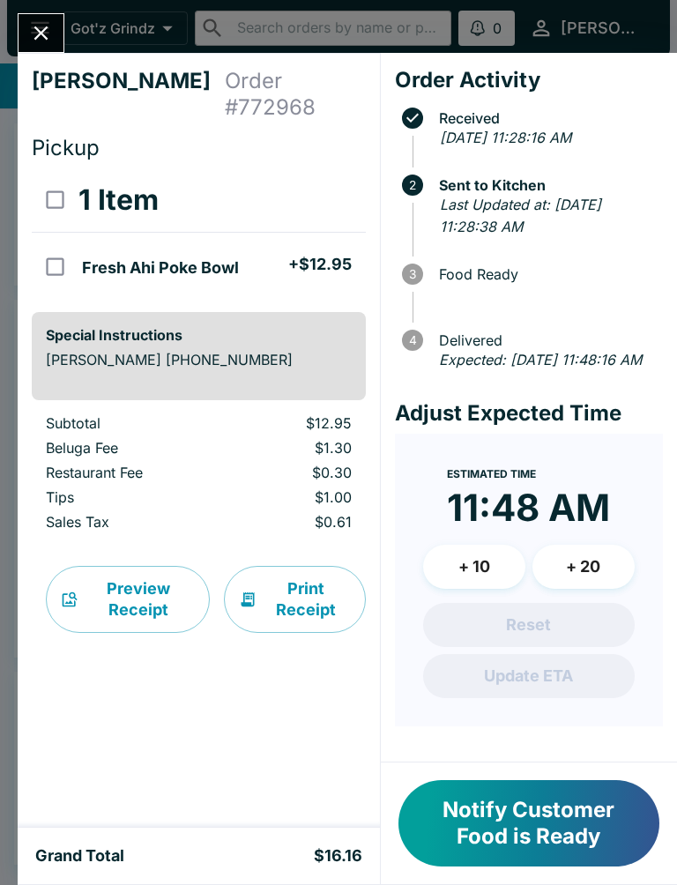
click at [534, 812] on button "Notify Customer Food is Ready" at bounding box center [528, 823] width 261 height 86
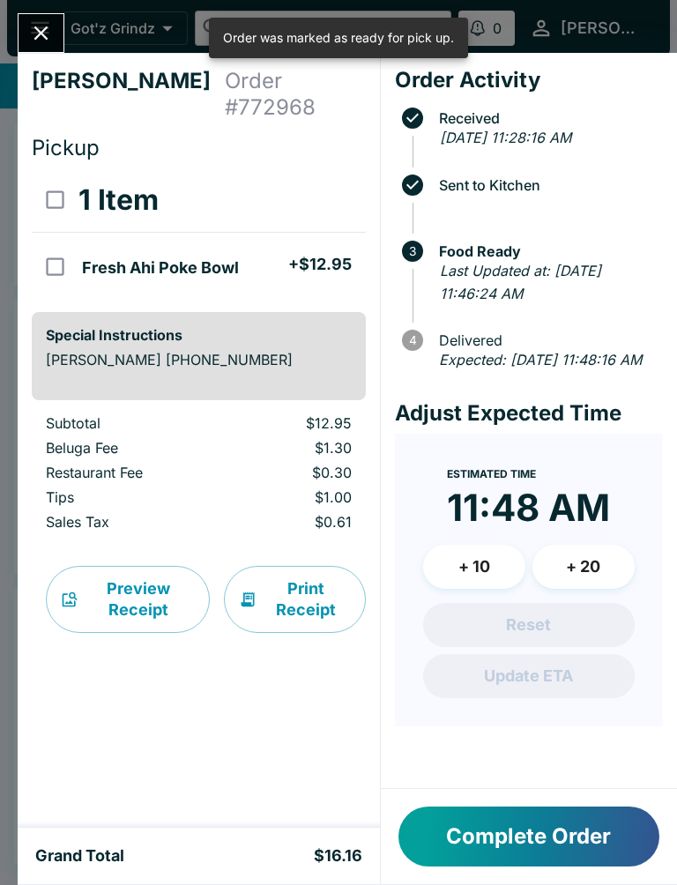
click at [41, 42] on icon "Close" at bounding box center [41, 33] width 24 height 24
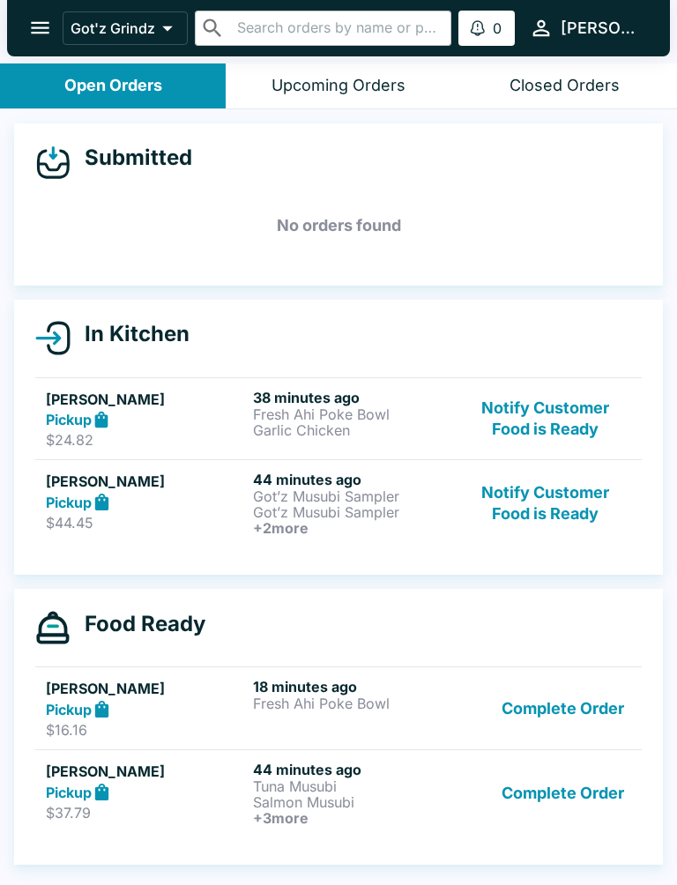
click at [210, 390] on h5 "[PERSON_NAME]" at bounding box center [146, 399] width 200 height 21
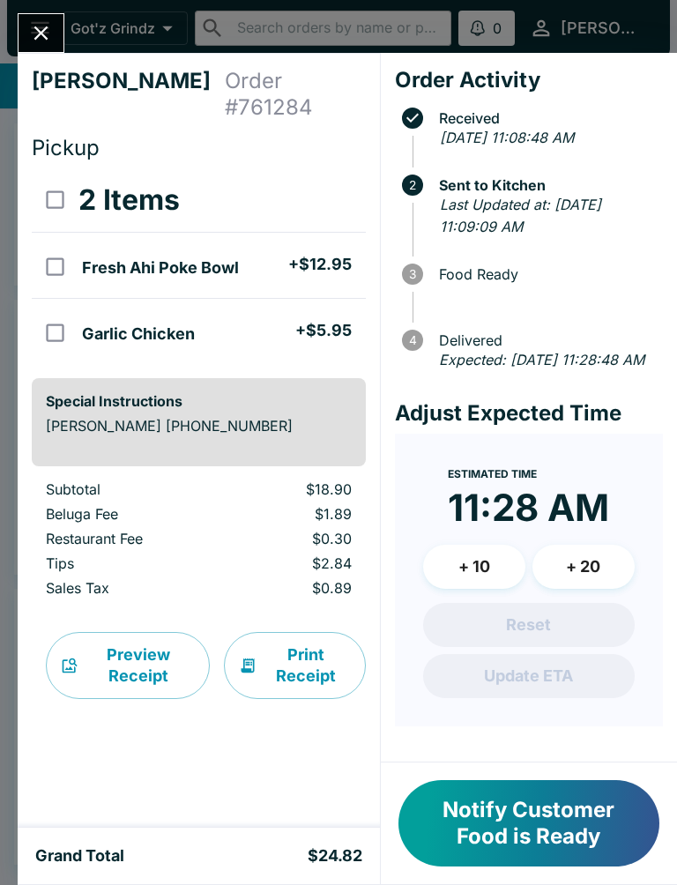
click at [543, 801] on button "Notify Customer Food is Ready" at bounding box center [528, 823] width 261 height 86
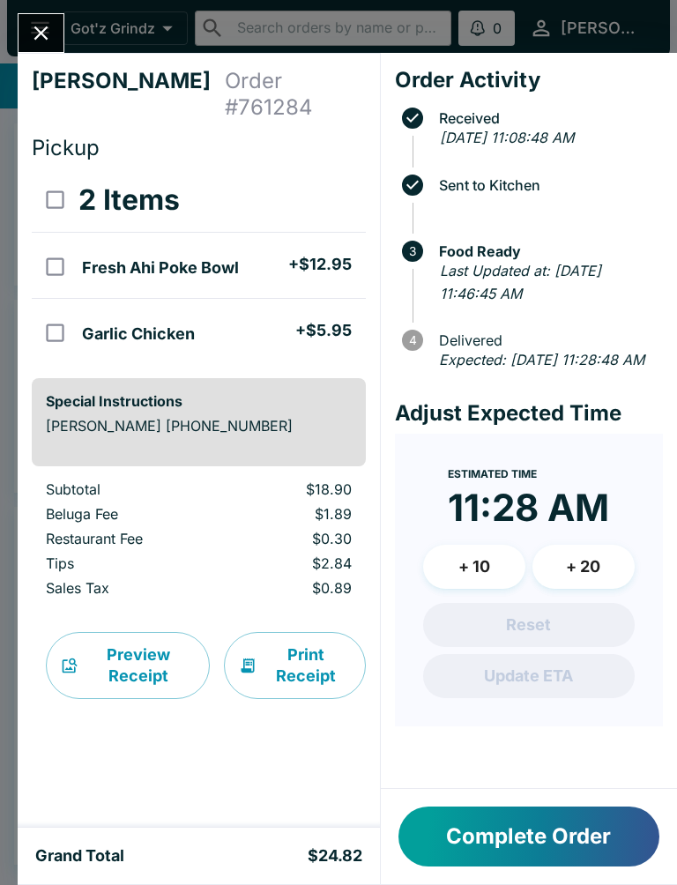
click at [554, 849] on button "Complete Order" at bounding box center [528, 837] width 261 height 60
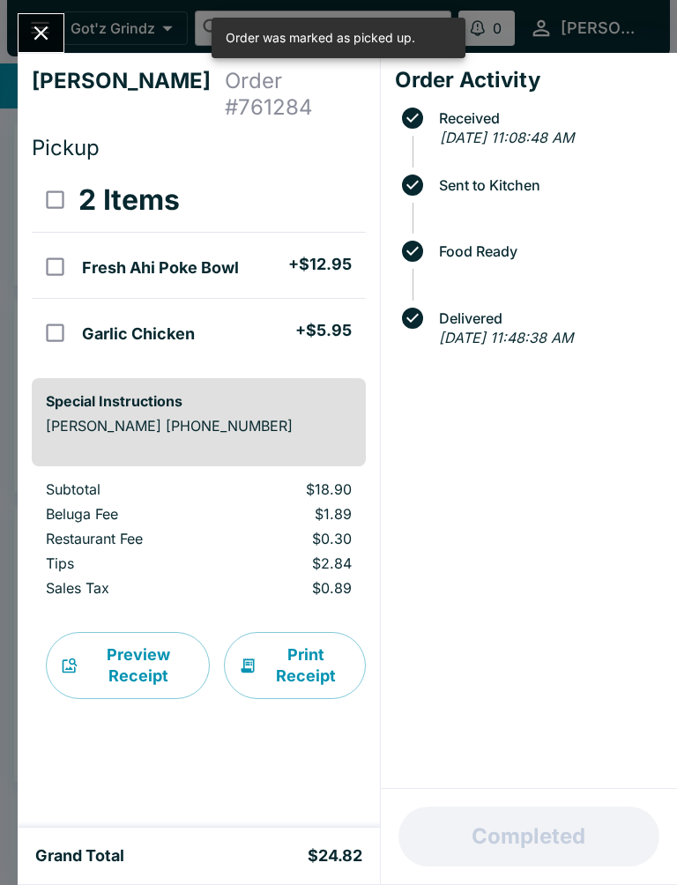
click at [56, 28] on button "Close" at bounding box center [41, 33] width 45 height 38
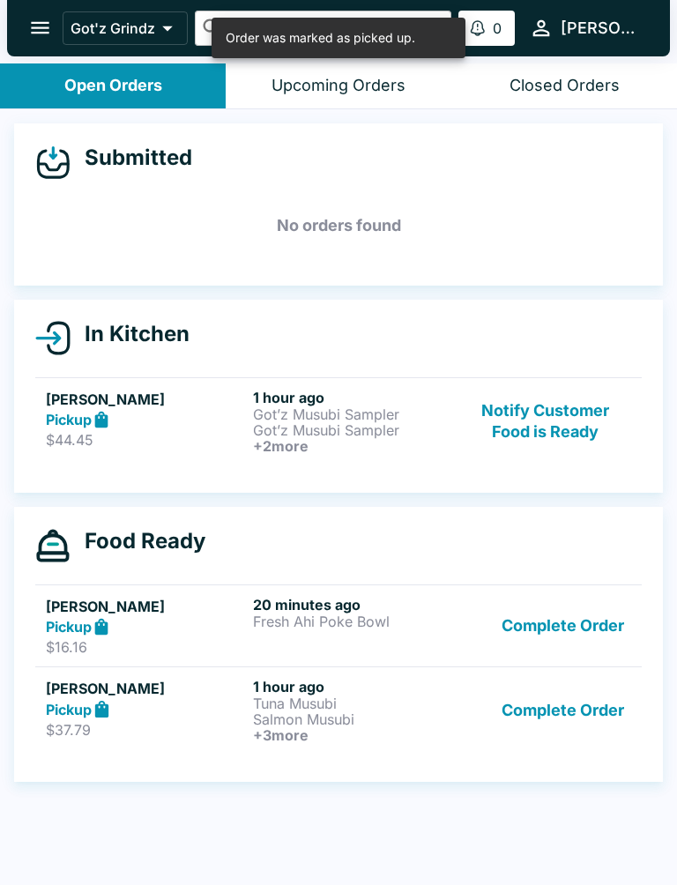
click at [235, 734] on p "$37.79" at bounding box center [146, 730] width 200 height 18
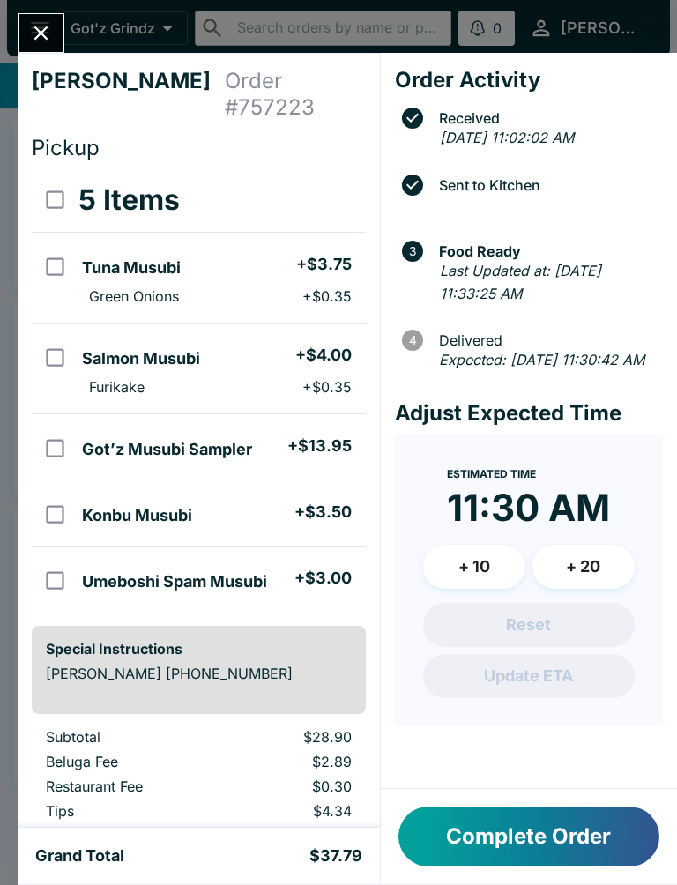
click at [578, 844] on button "Complete Order" at bounding box center [528, 837] width 261 height 60
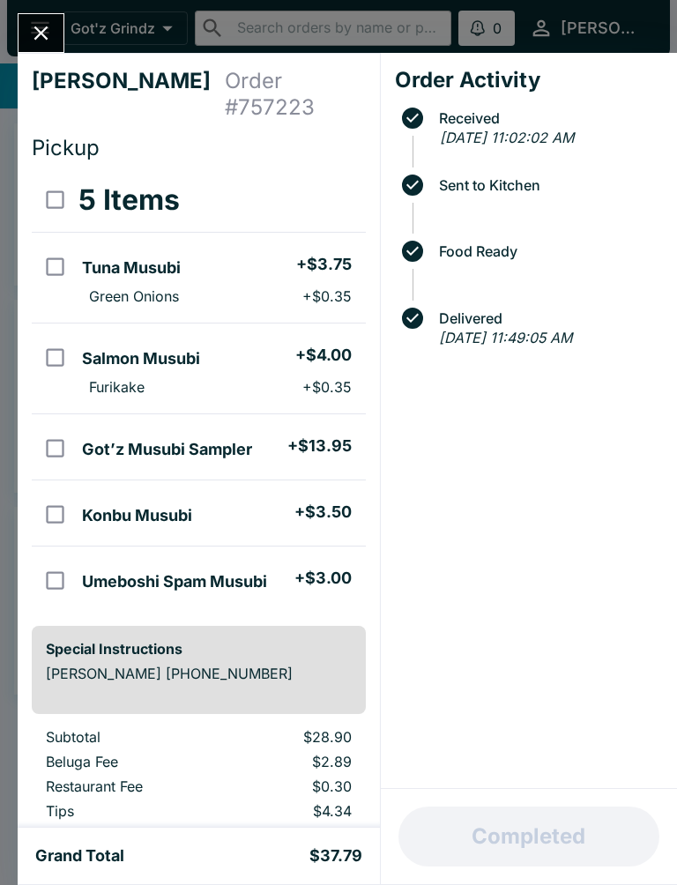
click at [44, 34] on icon "Close" at bounding box center [41, 33] width 24 height 24
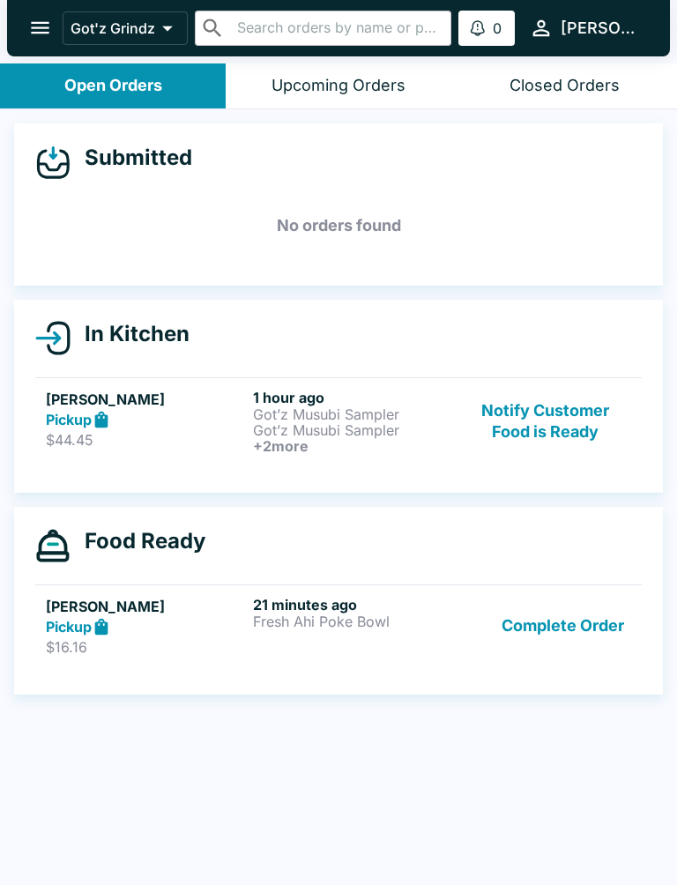
click at [570, 617] on button "Complete Order" at bounding box center [563, 626] width 137 height 61
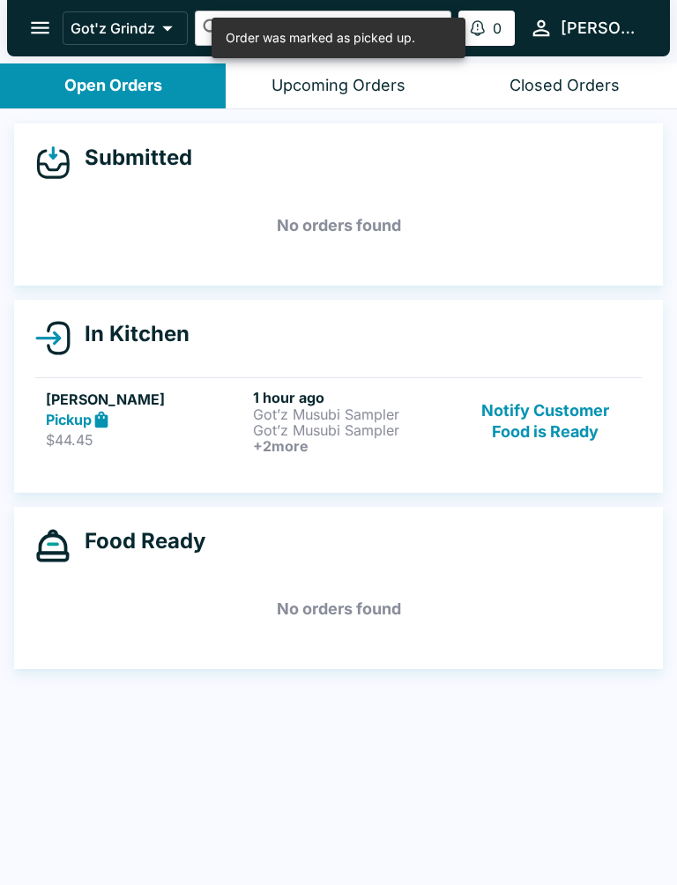
click at [417, 424] on p "Got’z Musubi Sampler" at bounding box center [353, 430] width 200 height 16
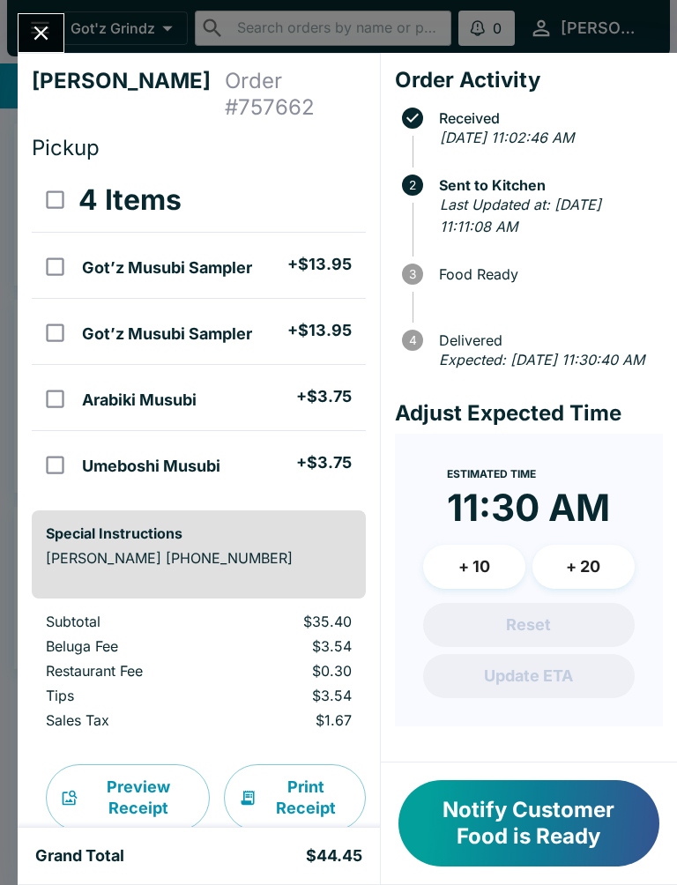
click at [590, 827] on button "Notify Customer Food is Ready" at bounding box center [528, 823] width 261 height 86
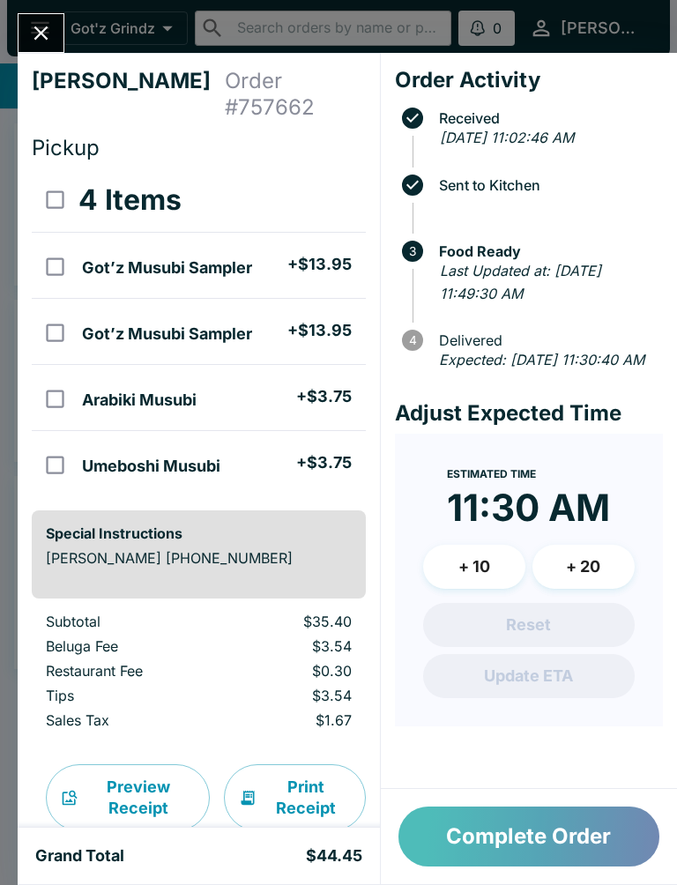
click at [537, 812] on button "Complete Order" at bounding box center [528, 837] width 261 height 60
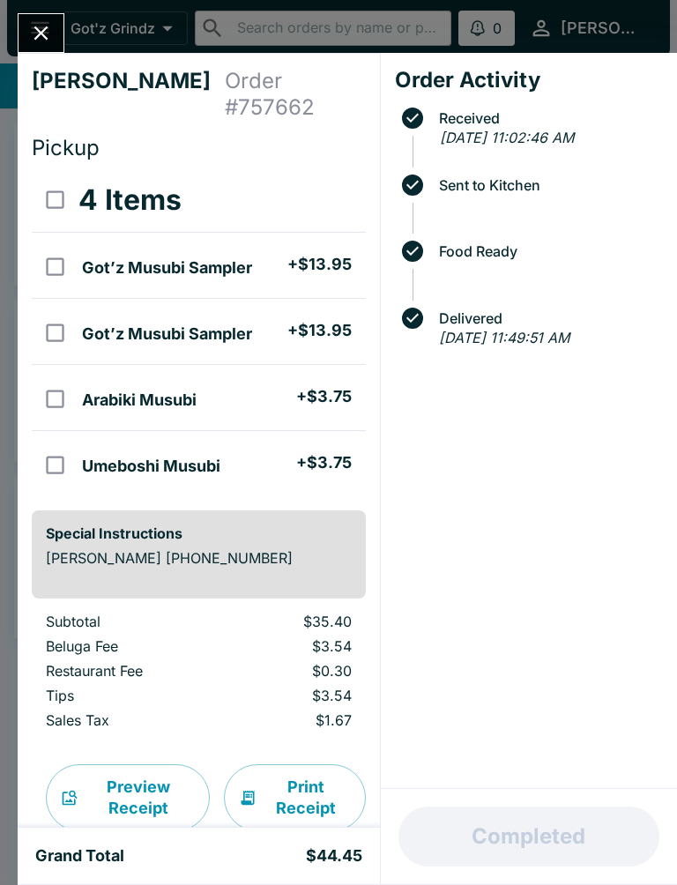
click at [57, 34] on button "Close" at bounding box center [41, 33] width 45 height 38
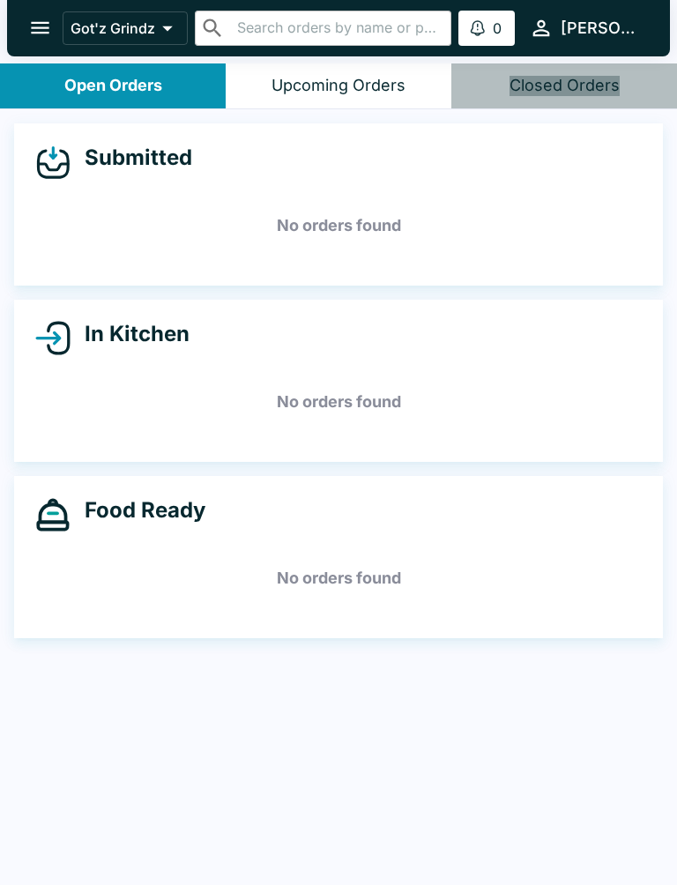
click at [568, 74] on button "Closed Orders" at bounding box center [564, 85] width 226 height 45
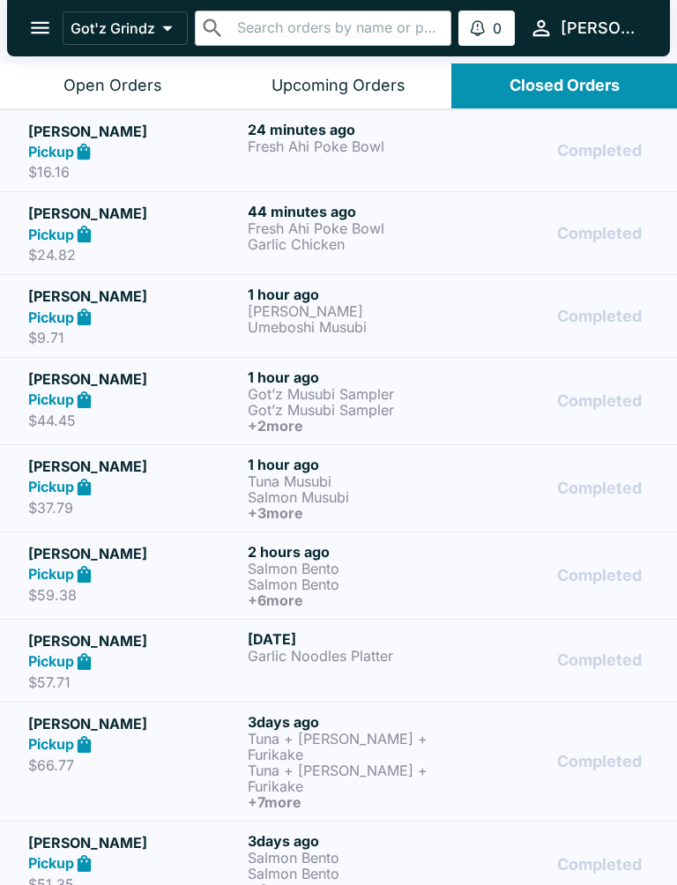
click at [135, 78] on div "Open Orders" at bounding box center [112, 86] width 99 height 20
